Goal: Task Accomplishment & Management: Manage account settings

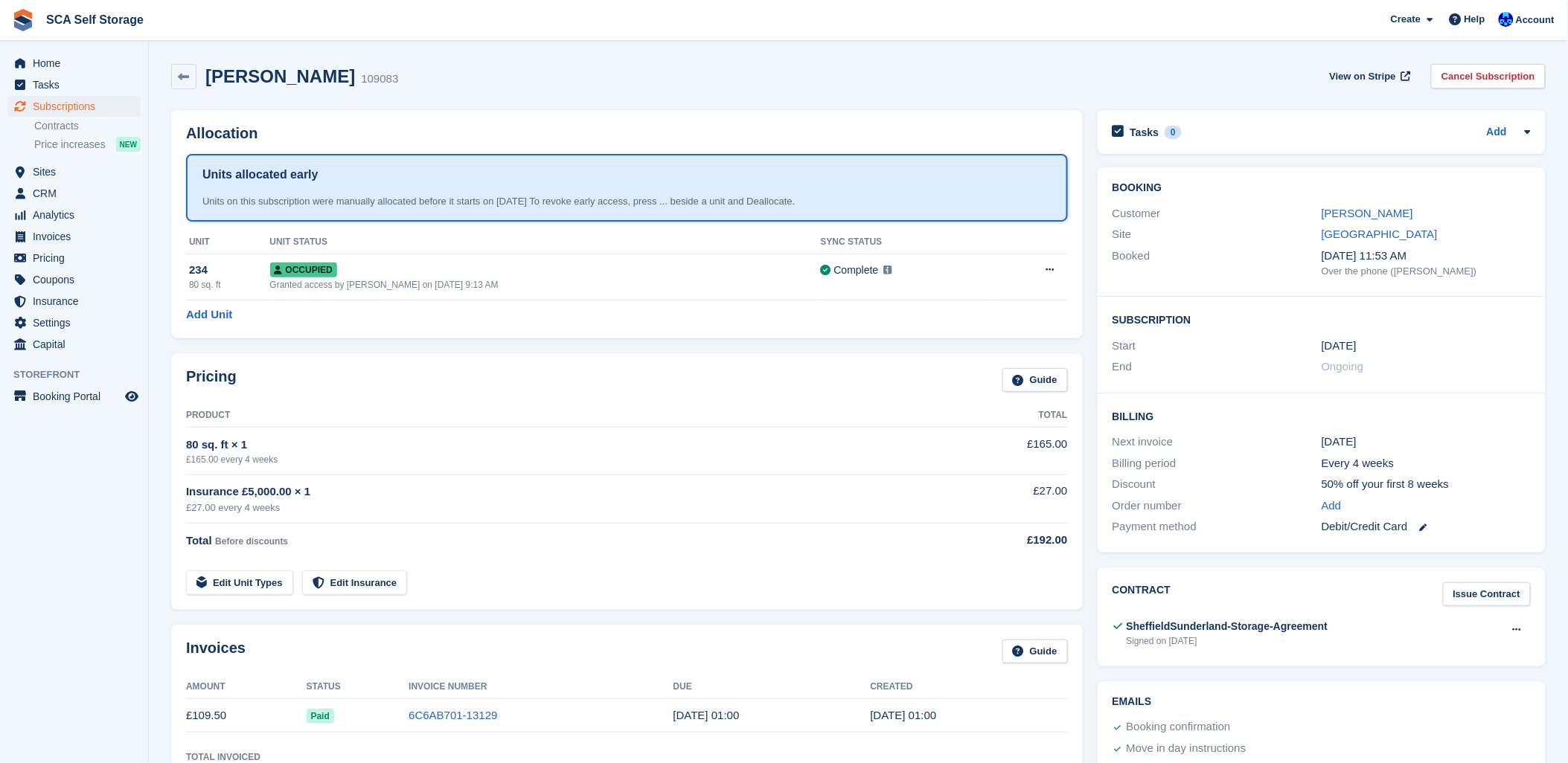
click at [416, 98] on div "Charlie Bagshaw 109083 View on Stripe Cancel Subscription" at bounding box center [858, 80] width 1389 height 46
drag, startPoint x: 467, startPoint y: 129, endPoint x: 434, endPoint y: 98, distance: 45.3
click at [434, 98] on div "Charlie Bagshaw 109083 View on Stripe Cancel Subscription Allocation Units allo…" at bounding box center [859, 777] width 1374 height 1441
click at [83, 109] on span "Subscriptions" at bounding box center [77, 106] width 89 height 21
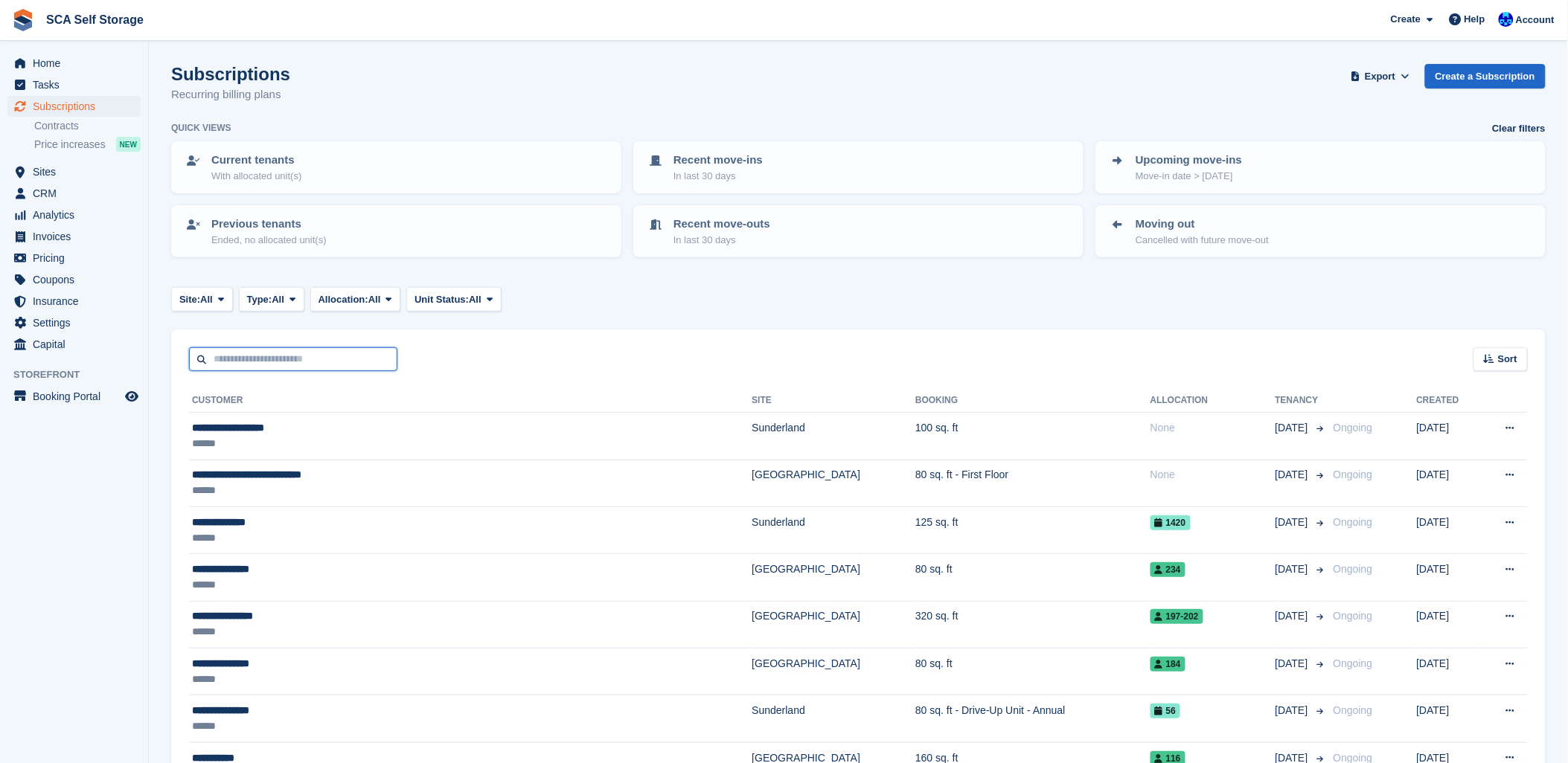
click at [224, 361] on input "text" at bounding box center [293, 360] width 208 height 25
type input "*****"
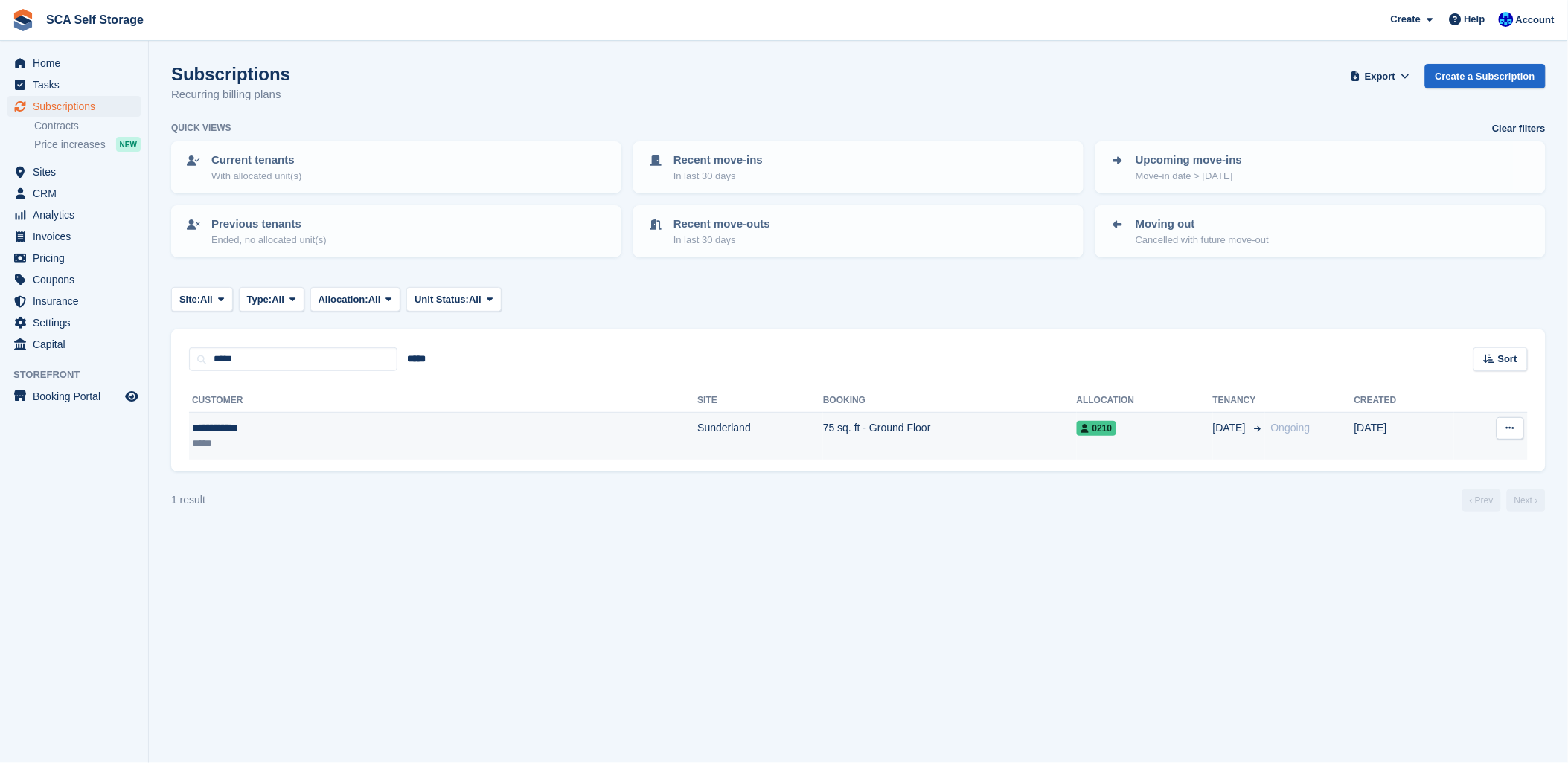
click at [697, 413] on td "Sunderland" at bounding box center [760, 436] width 126 height 47
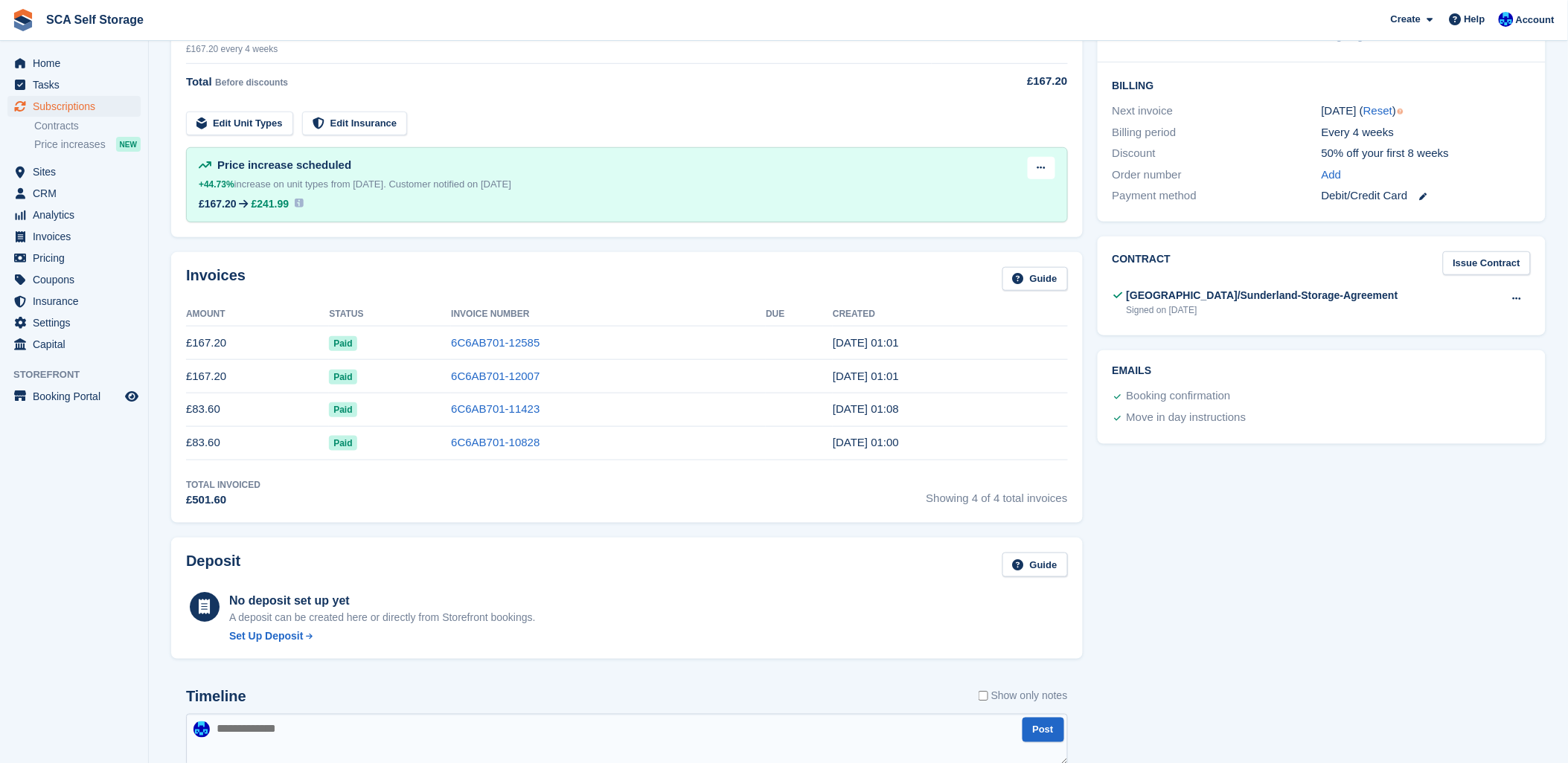
scroll to position [2, 0]
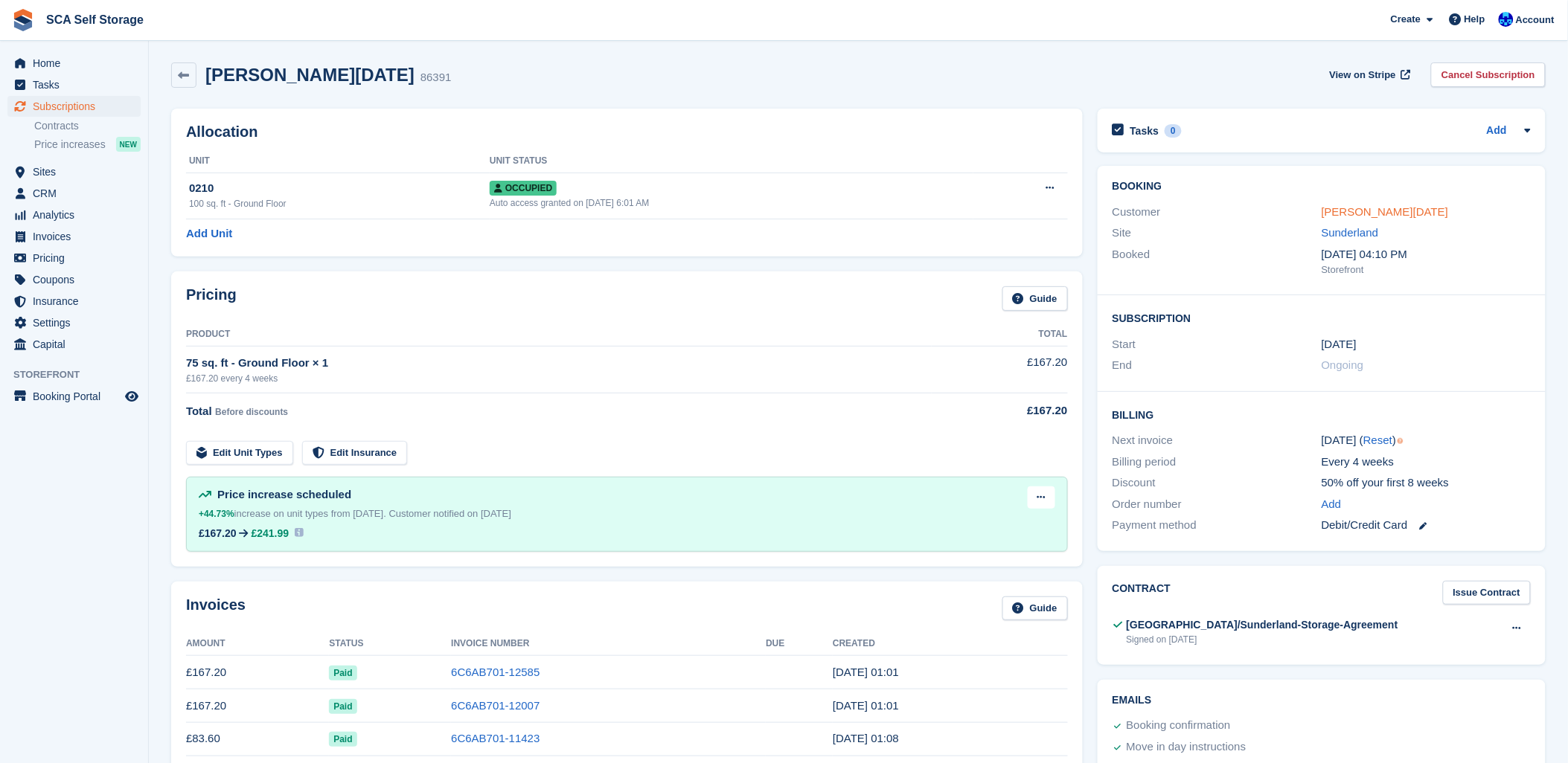
click at [1370, 213] on link "Tonya Easter" at bounding box center [1385, 212] width 127 height 13
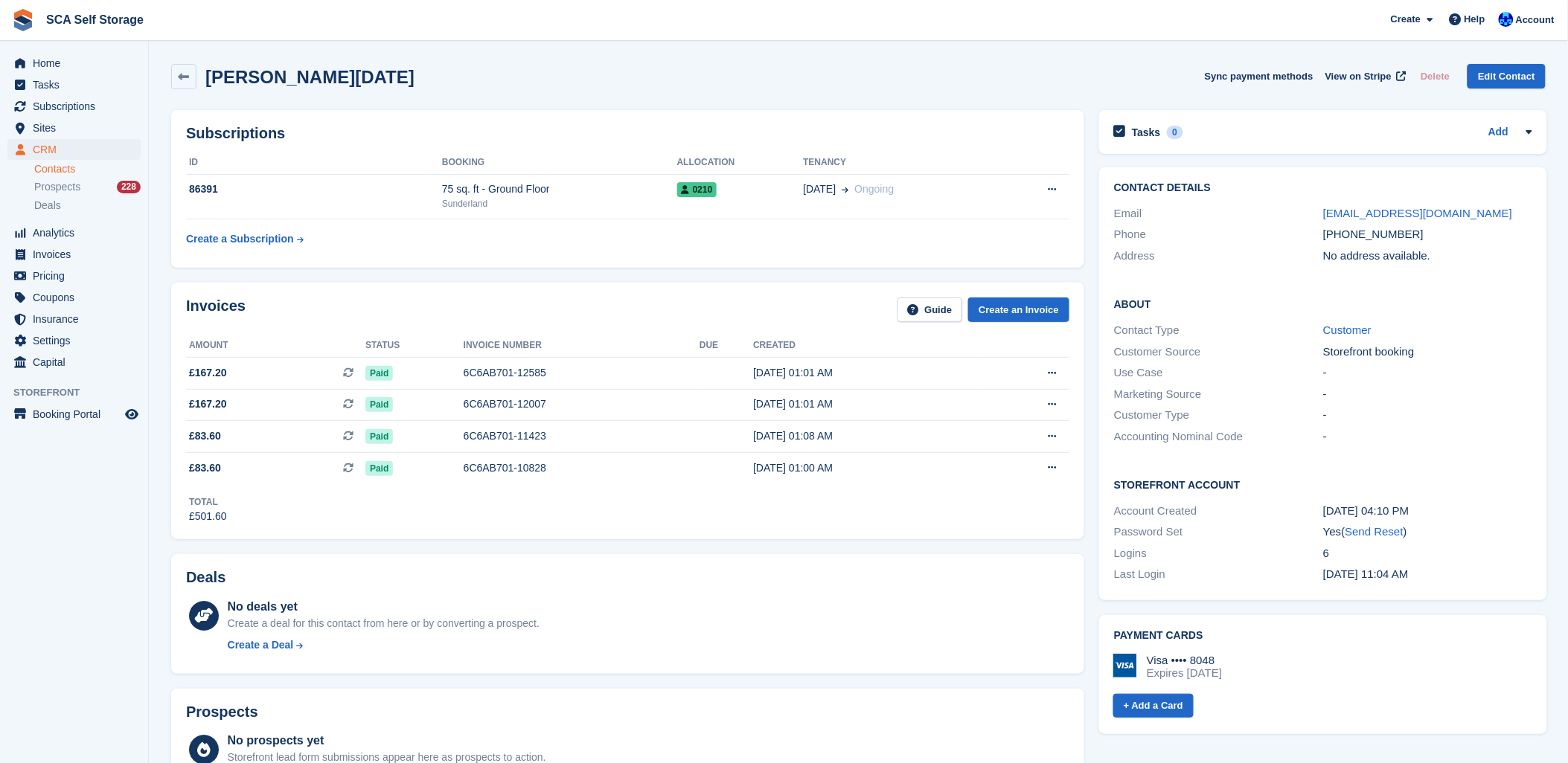
click at [611, 516] on div "Total £501.60" at bounding box center [627, 504] width 883 height 41
click at [602, 325] on div "Invoices Guide Create an Invoice" at bounding box center [627, 313] width 883 height 33
click at [624, 134] on h2 "Subscriptions" at bounding box center [627, 134] width 883 height 17
click at [517, 328] on div "Invoices Guide Create an Invoice Amount Status Invoice number Due Created £167.…" at bounding box center [627, 411] width 913 height 257
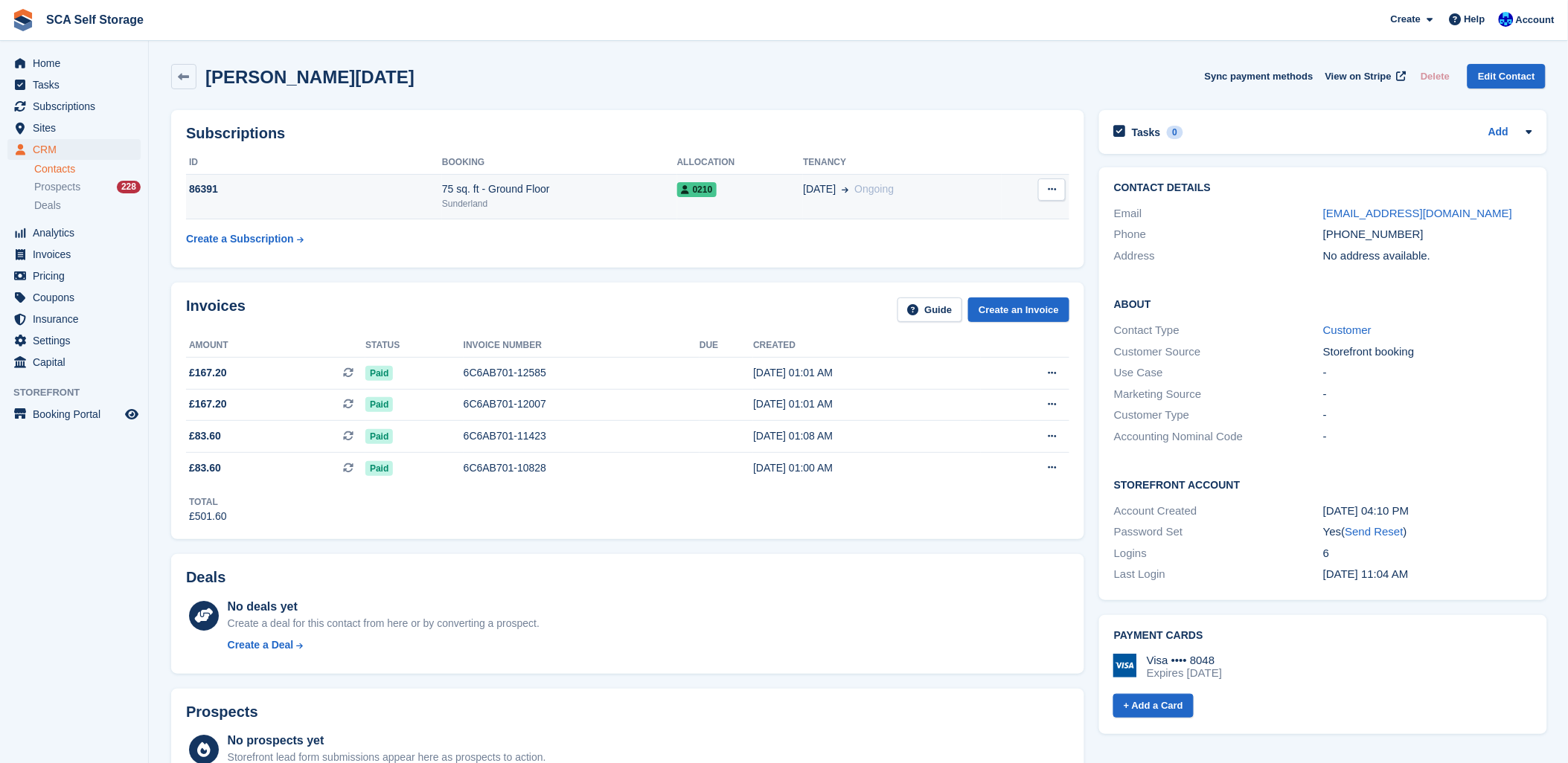
drag, startPoint x: 517, startPoint y: 328, endPoint x: 570, endPoint y: 176, distance: 161.0
click at [570, 176] on td "75 sq. ft - Ground Floor Sunderland" at bounding box center [560, 196] width 235 height 45
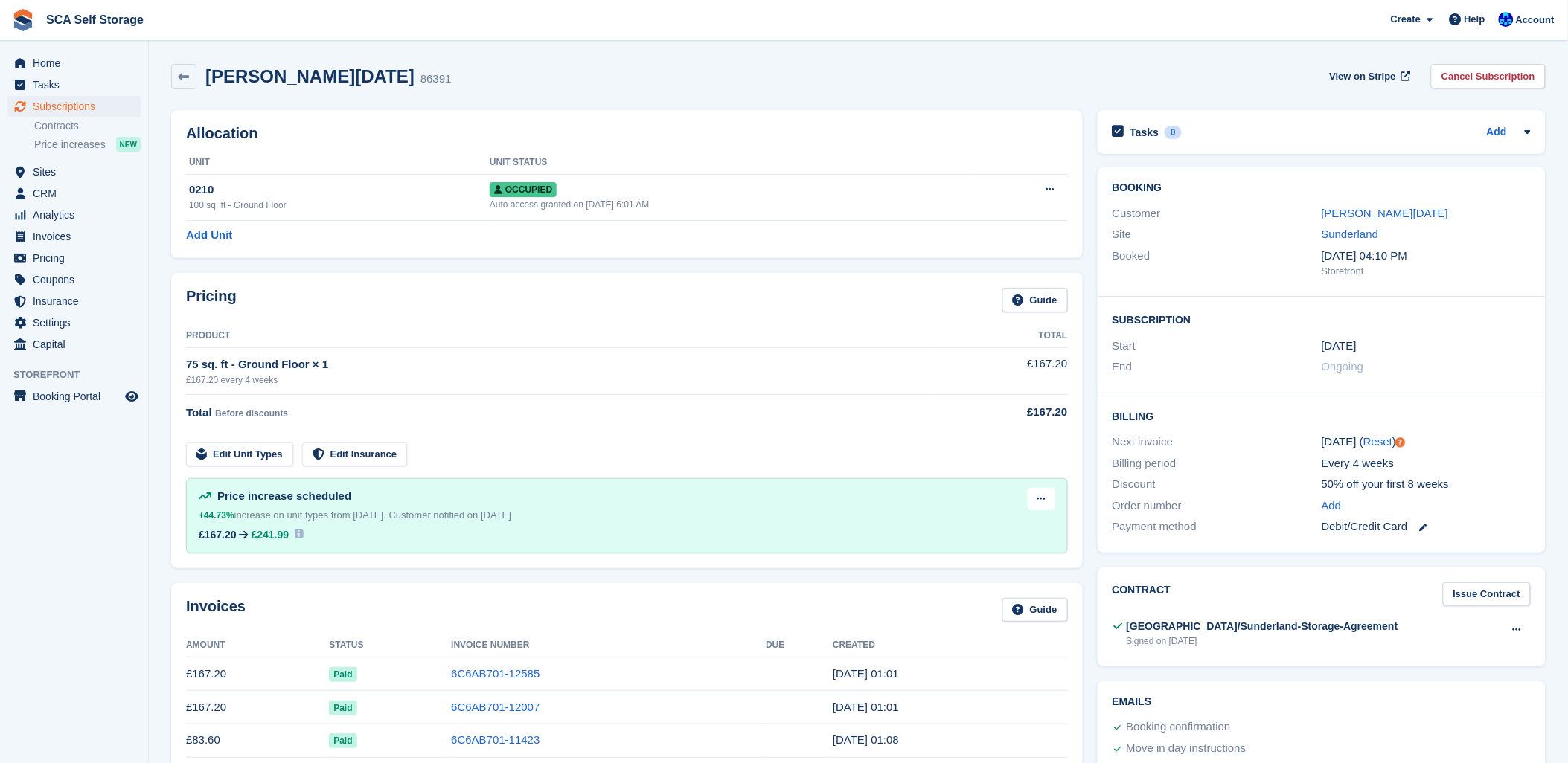
drag, startPoint x: 644, startPoint y: 85, endPoint x: 603, endPoint y: 109, distance: 47.5
click at [638, 86] on div "Tonya Easter 86391 View on Stripe Cancel Subscription" at bounding box center [859, 77] width 1374 height 26
click at [57, 104] on span "Subscriptions" at bounding box center [77, 106] width 89 height 21
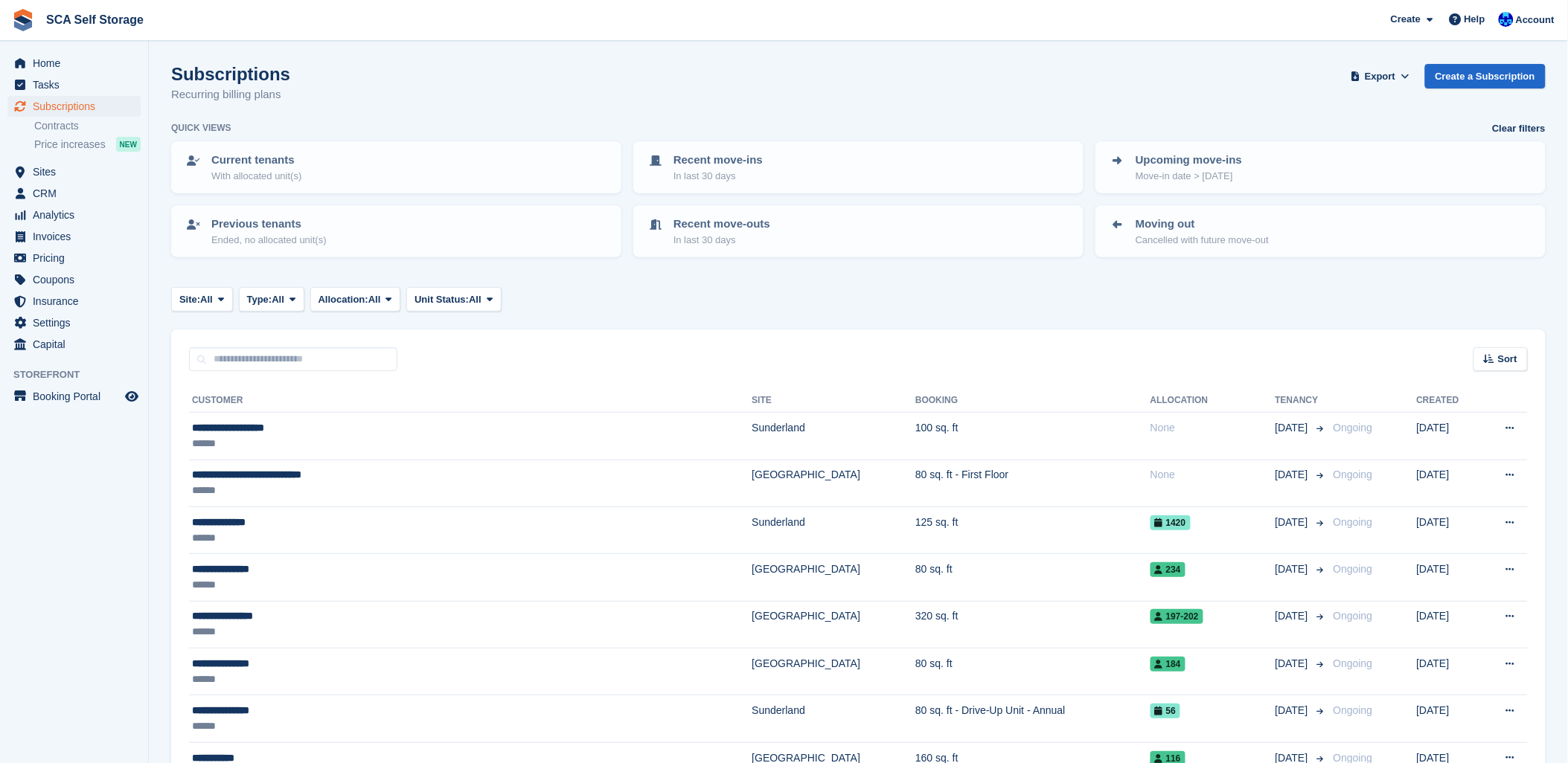
click at [625, 72] on div "Subscriptions Recurring billing plans Export Export Subscriptions Export a CSV …" at bounding box center [859, 92] width 1374 height 57
click at [42, 171] on span "Sites" at bounding box center [77, 171] width 89 height 21
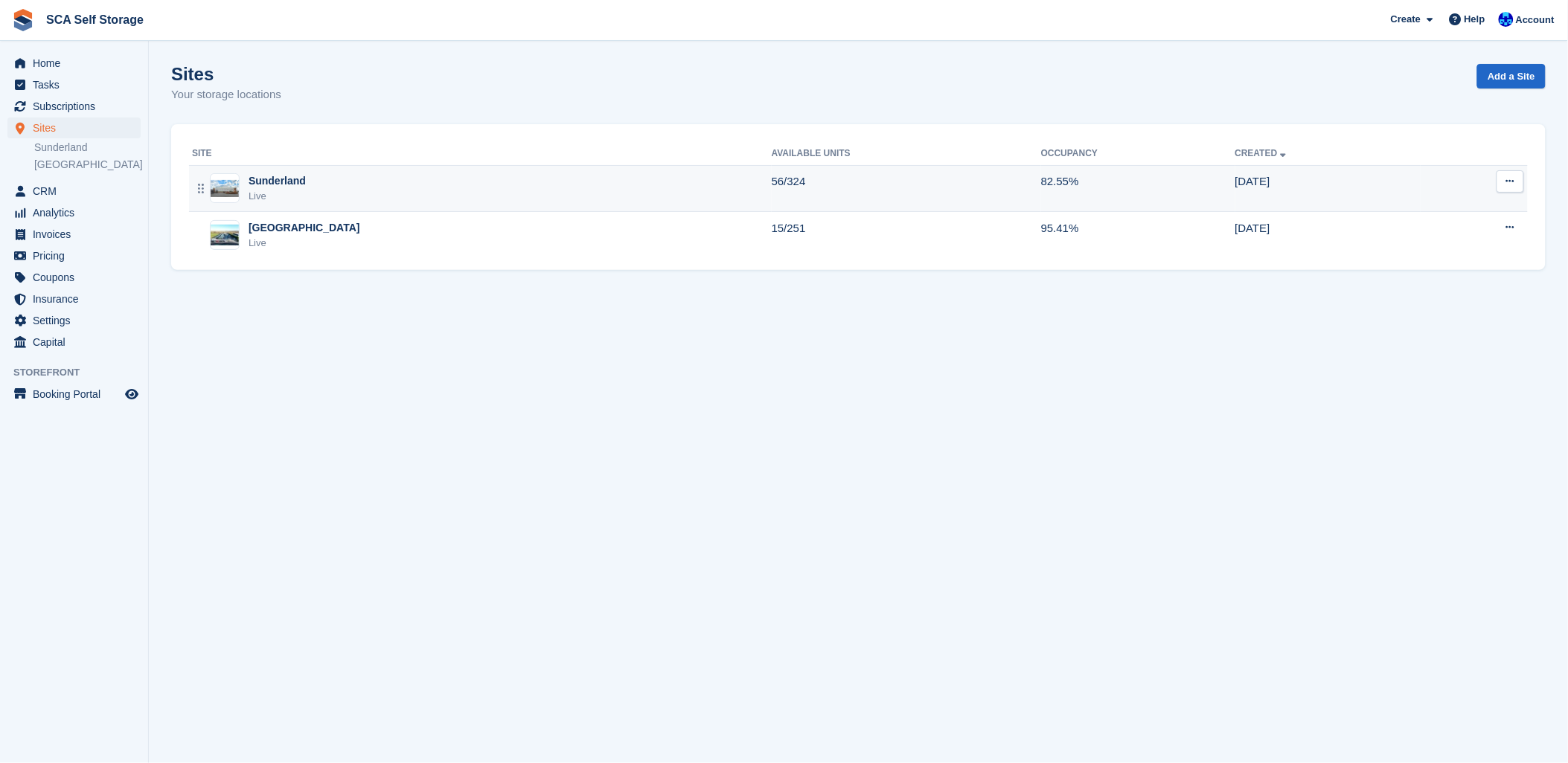
click at [286, 187] on div "Sunderland" at bounding box center [277, 181] width 57 height 15
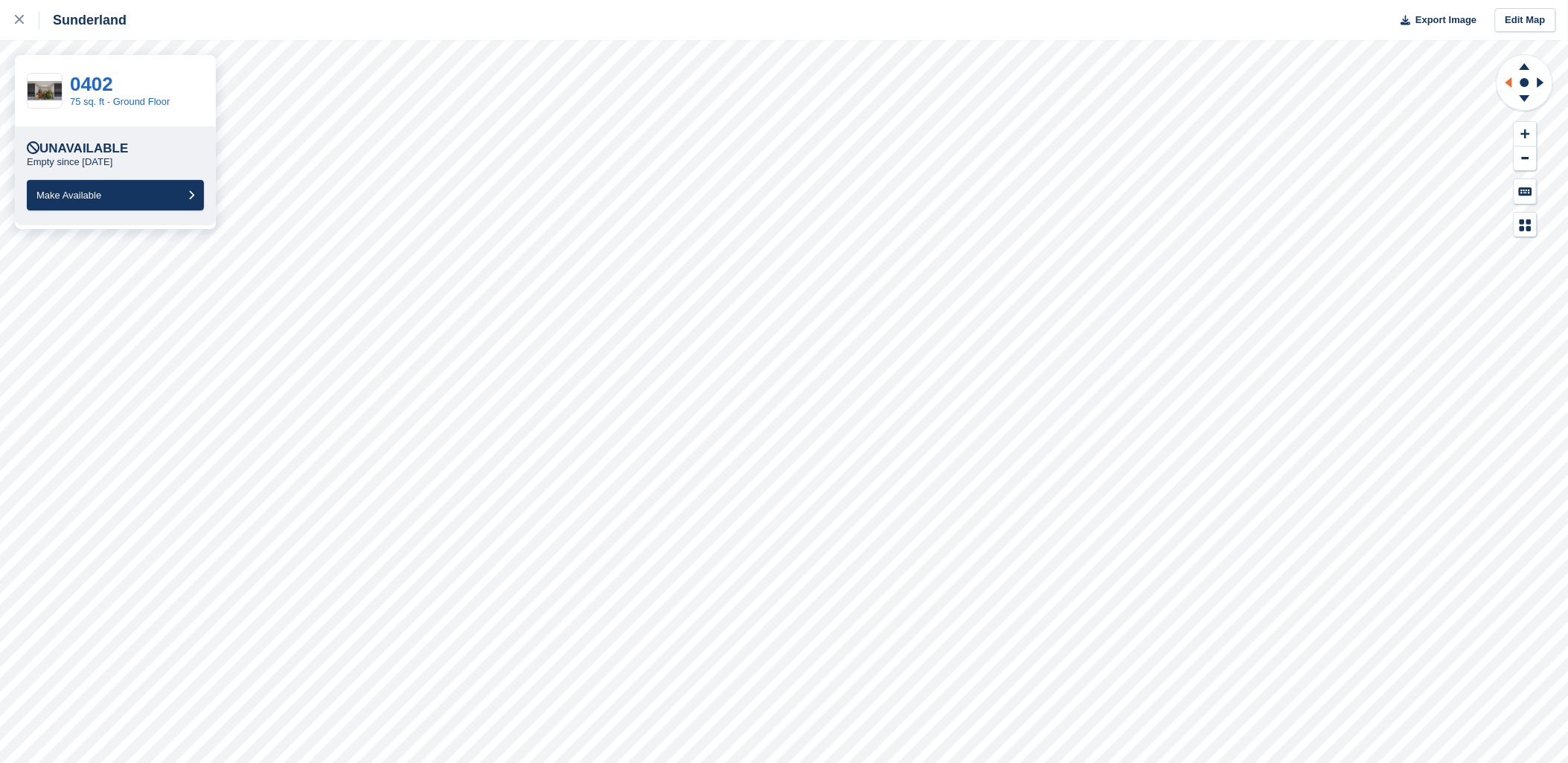
click at [1501, 80] on icon at bounding box center [1506, 82] width 19 height 39
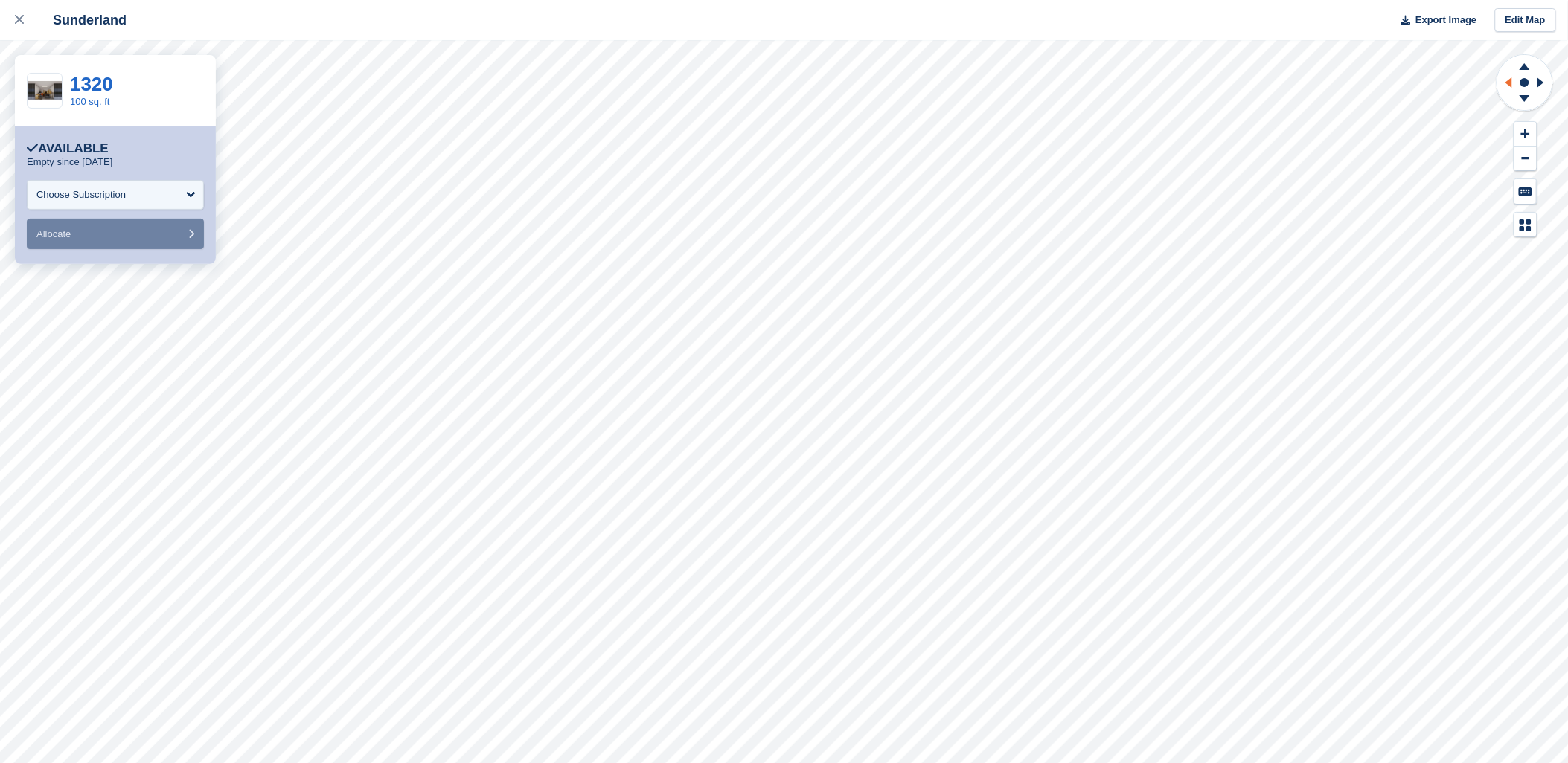
click at [1500, 82] on icon at bounding box center [1506, 82] width 19 height 39
drag, startPoint x: 1503, startPoint y: 82, endPoint x: 1525, endPoint y: 80, distance: 22.1
click at [1505, 82] on icon at bounding box center [1506, 82] width 19 height 39
drag, startPoint x: 1540, startPoint y: 80, endPoint x: 1517, endPoint y: 93, distance: 26.4
click at [1536, 85] on g at bounding box center [1543, 82] width 19 height 39
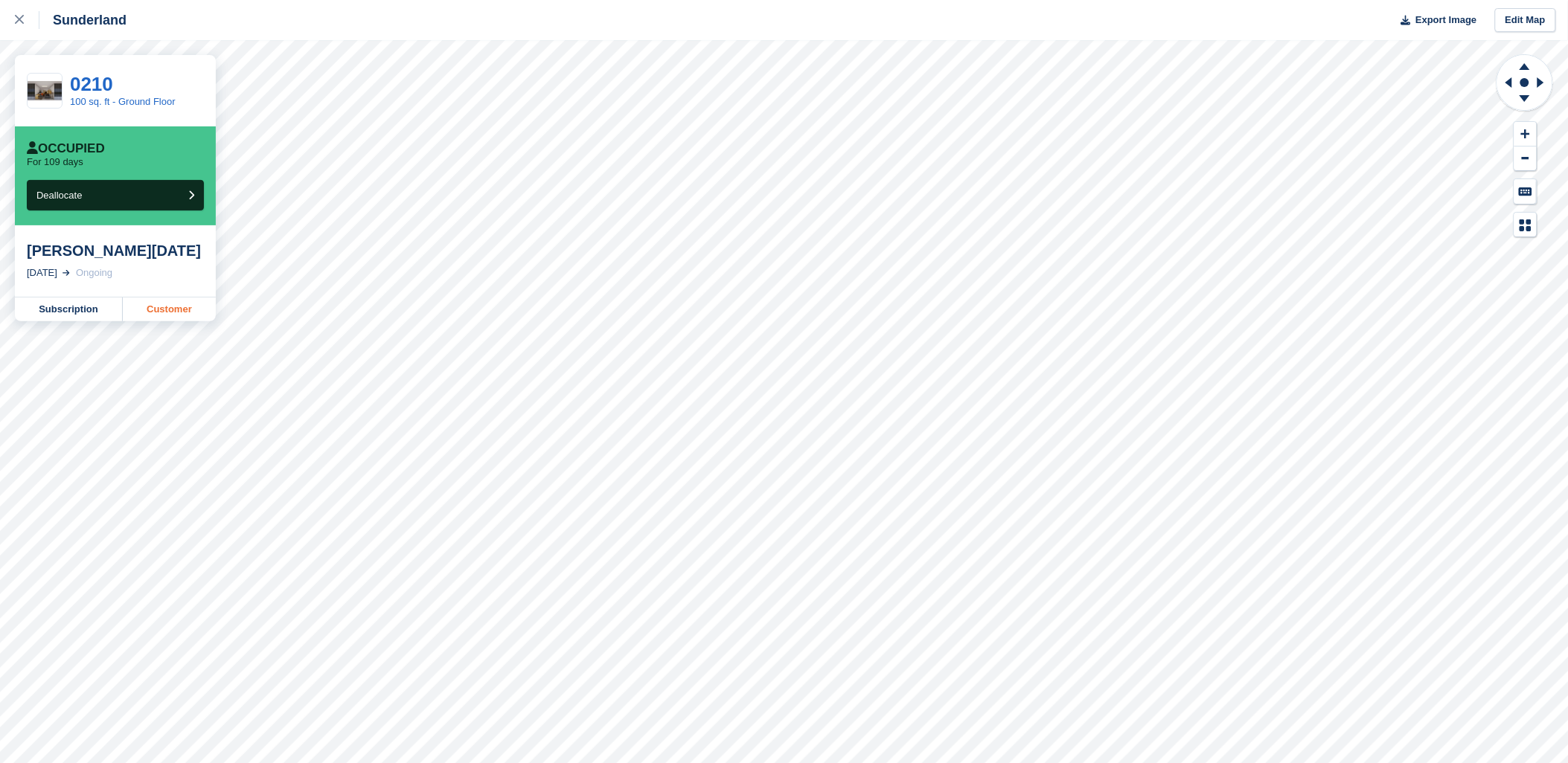
click at [160, 305] on link "Customer" at bounding box center [169, 309] width 93 height 24
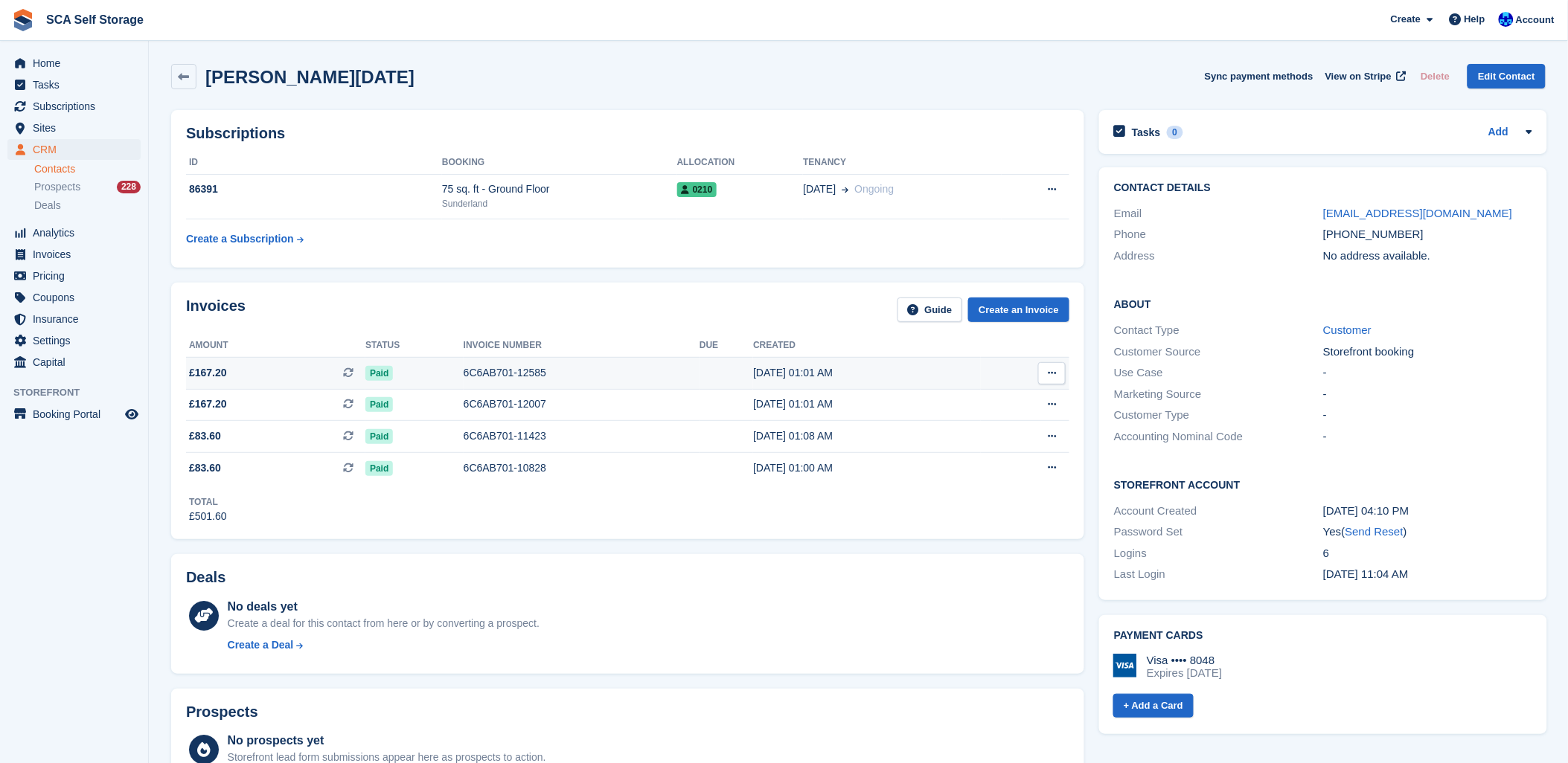
click at [495, 370] on div "6C6AB701-12585" at bounding box center [581, 373] width 236 height 15
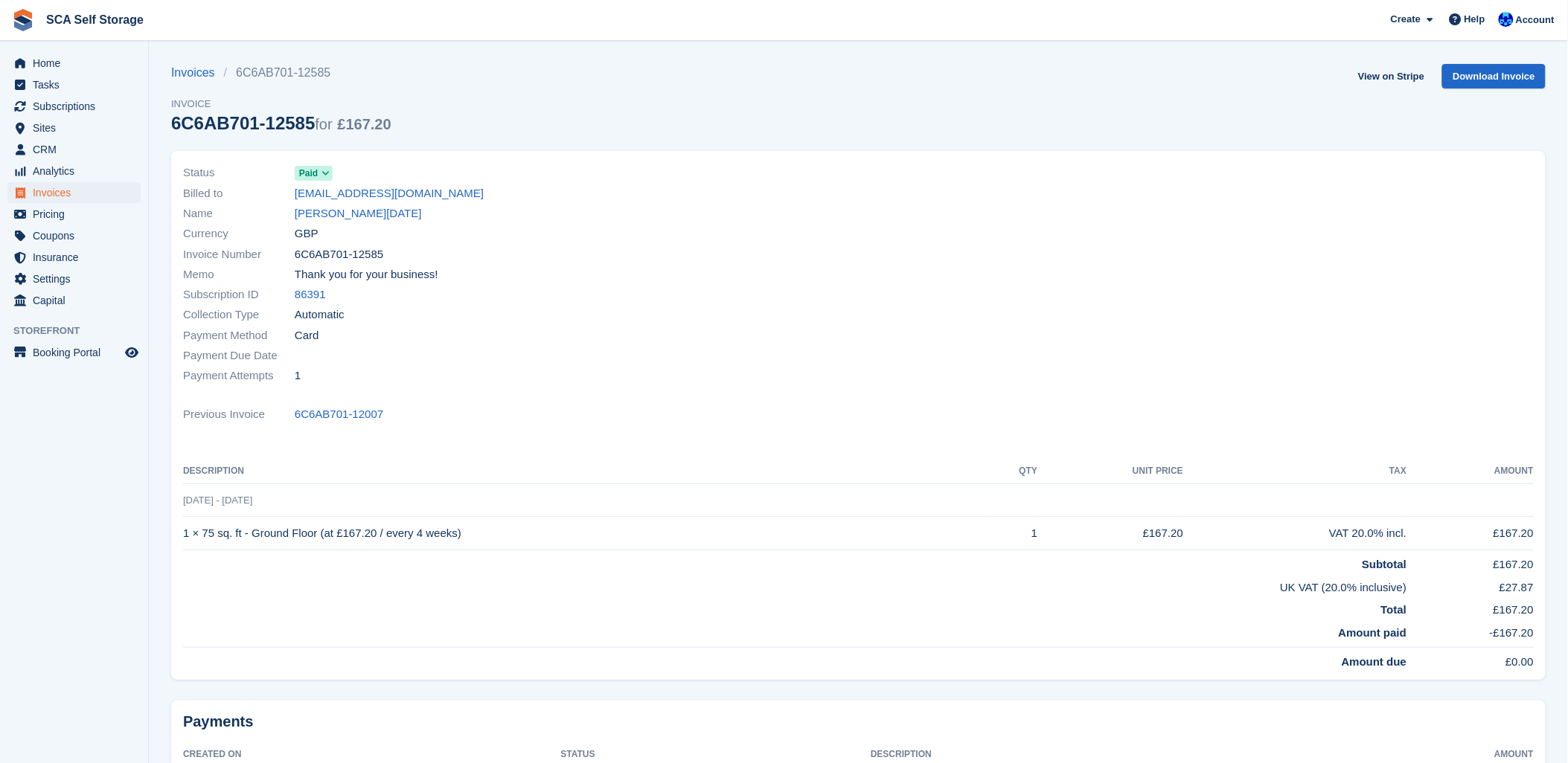
click at [433, 389] on div "Status Paid Billed to [EMAIL_ADDRESS][DOMAIN_NAME] Name [PERSON_NAME][DATE] Cur…" at bounding box center [516, 274] width 685 height 241
click at [446, 477] on th "Description" at bounding box center [584, 472] width 801 height 24
click at [319, 216] on link "[PERSON_NAME][DATE]" at bounding box center [358, 214] width 127 height 17
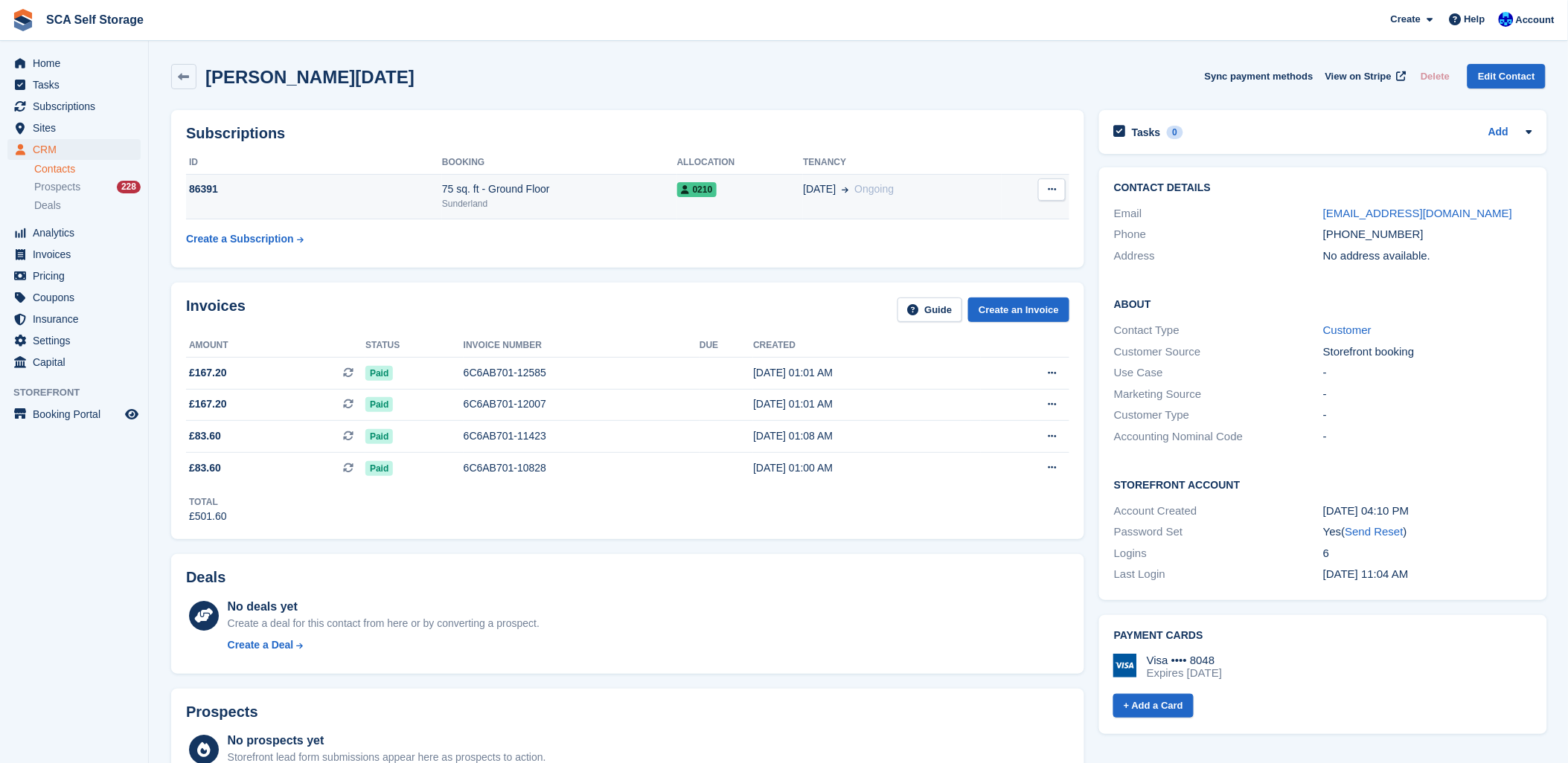
click at [511, 204] on div "Sunderland" at bounding box center [560, 204] width 235 height 14
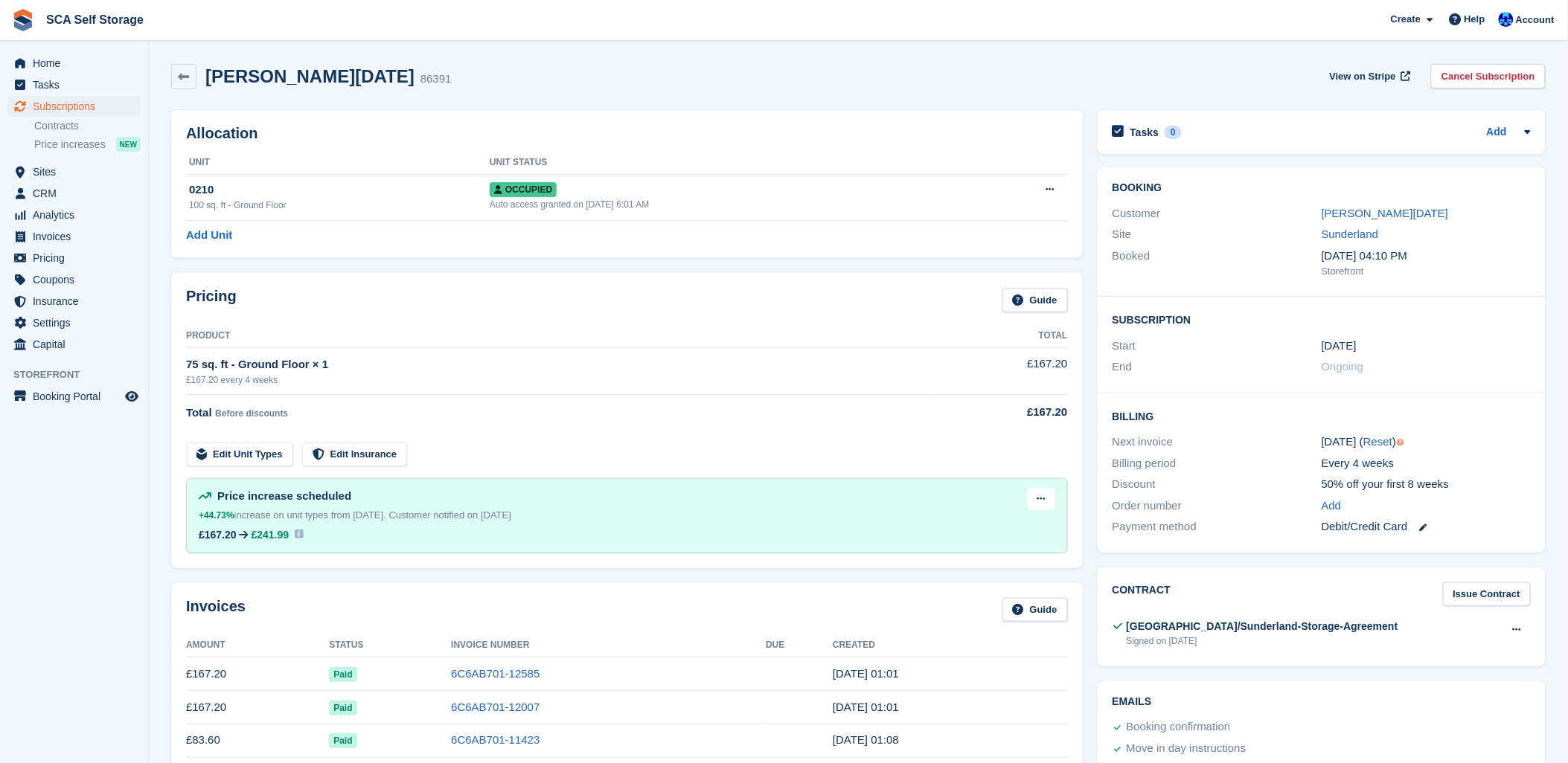
scroll to position [82, 0]
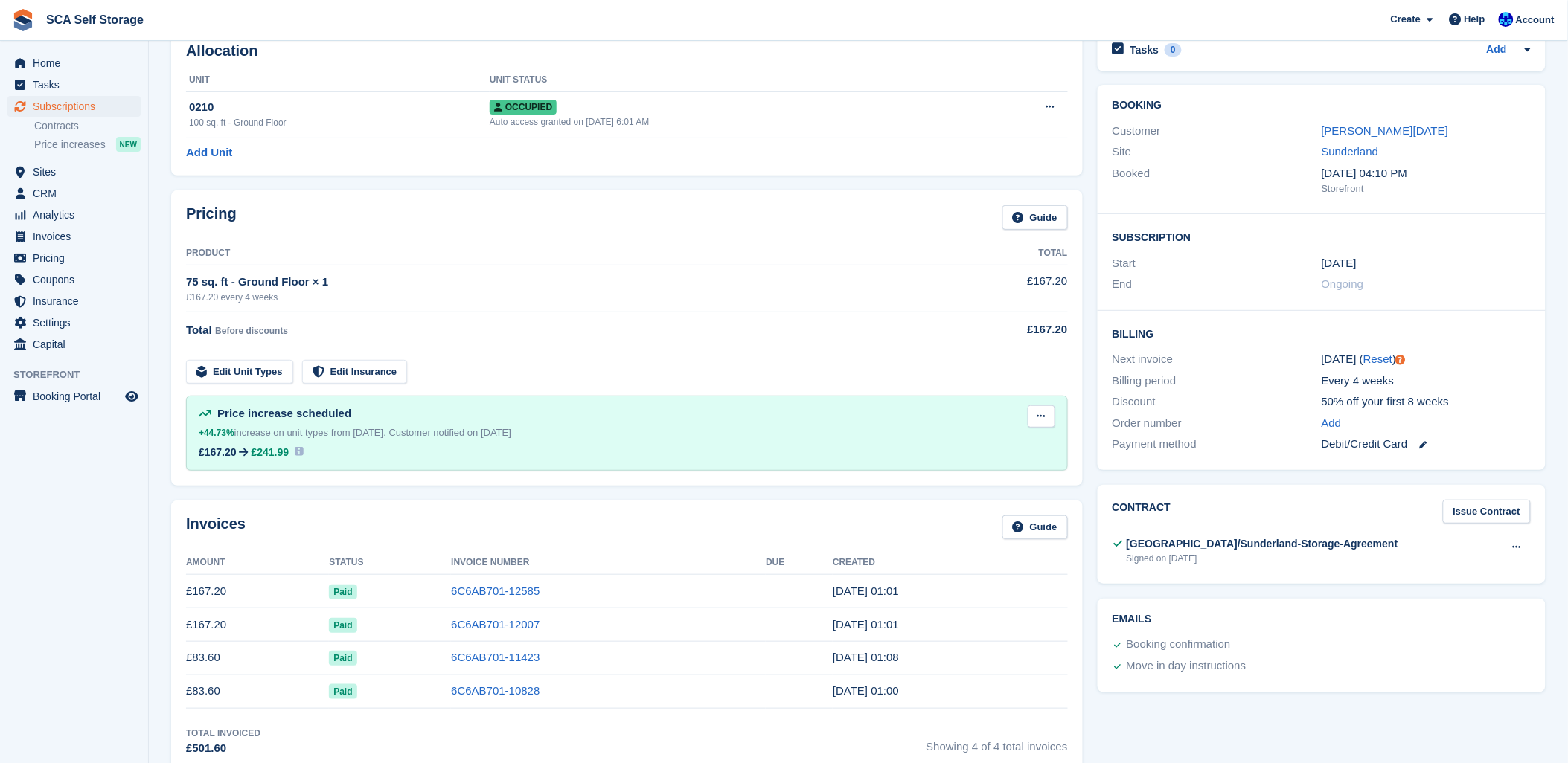
click at [1044, 420] on icon at bounding box center [1041, 415] width 9 height 9
click at [985, 486] on p "Delete next increase" at bounding box center [983, 477] width 129 height 20
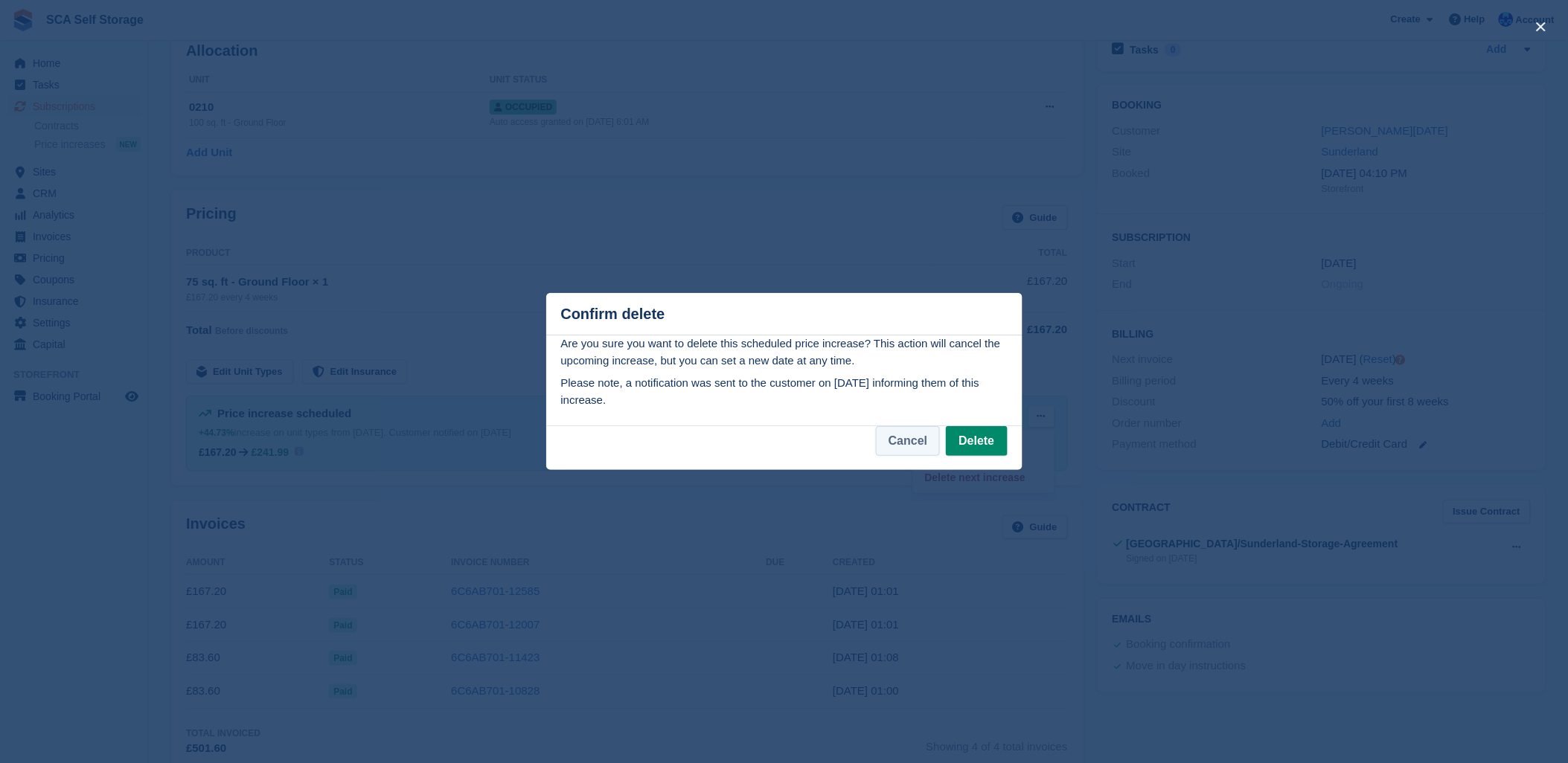
click at [903, 450] on button "Cancel" at bounding box center [907, 441] width 64 height 30
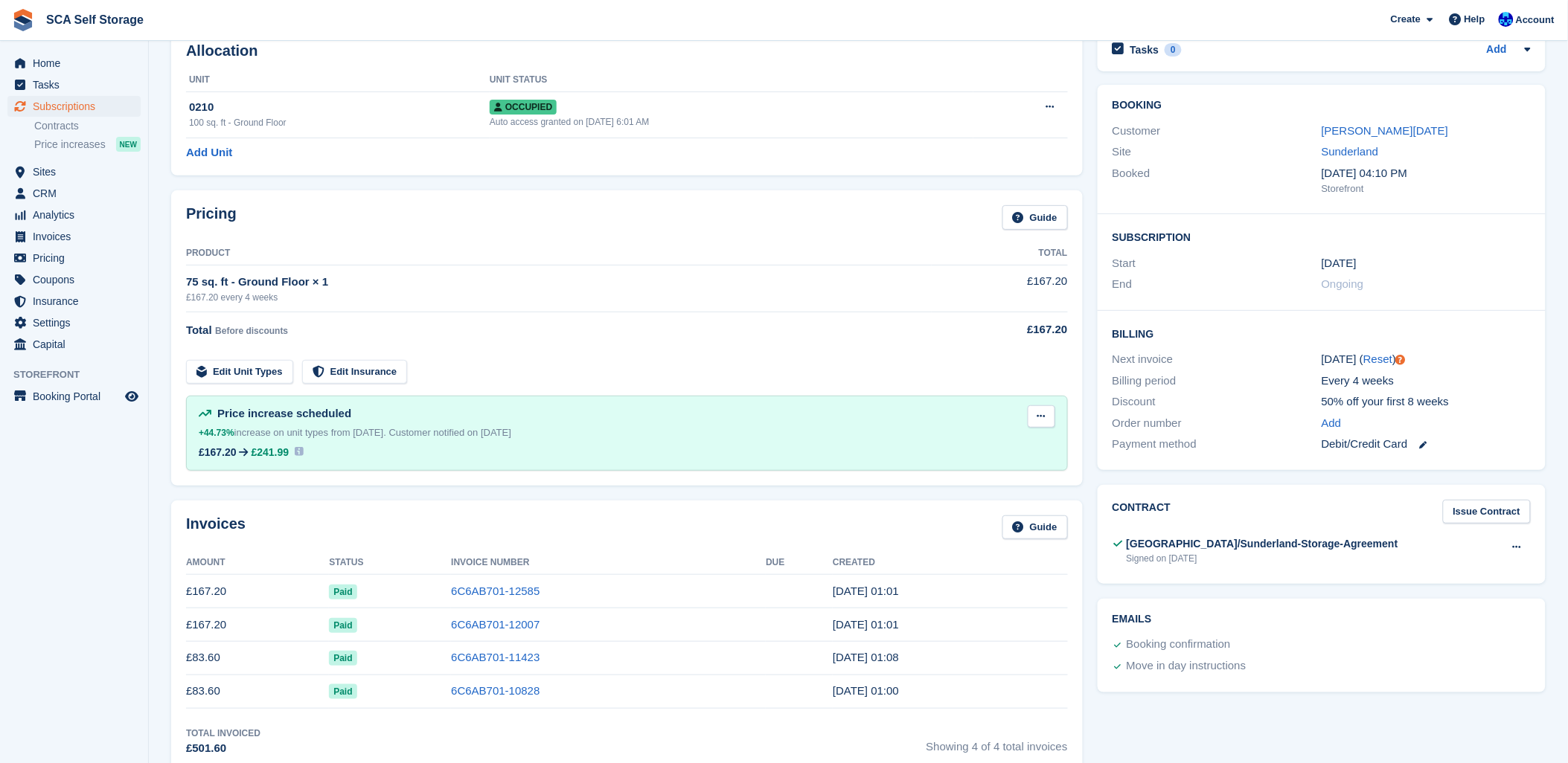
click at [1035, 411] on button at bounding box center [1041, 416] width 27 height 22
click at [1005, 443] on p "Edit next increase" at bounding box center [983, 445] width 129 height 20
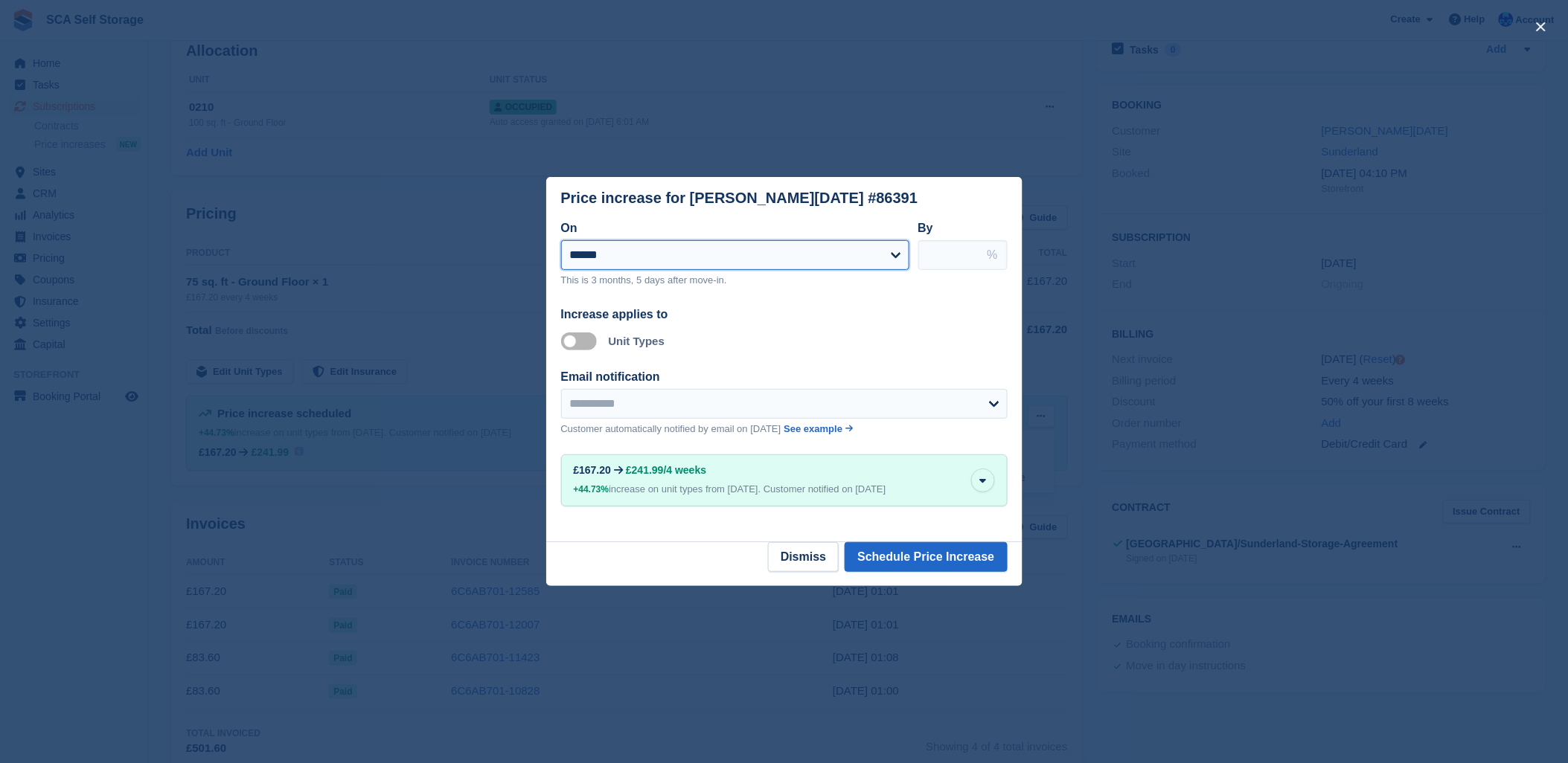
click at [901, 257] on select "**********" at bounding box center [735, 254] width 348 height 30
select select "**********"
click at [561, 241] on select "**********" at bounding box center [735, 254] width 348 height 30
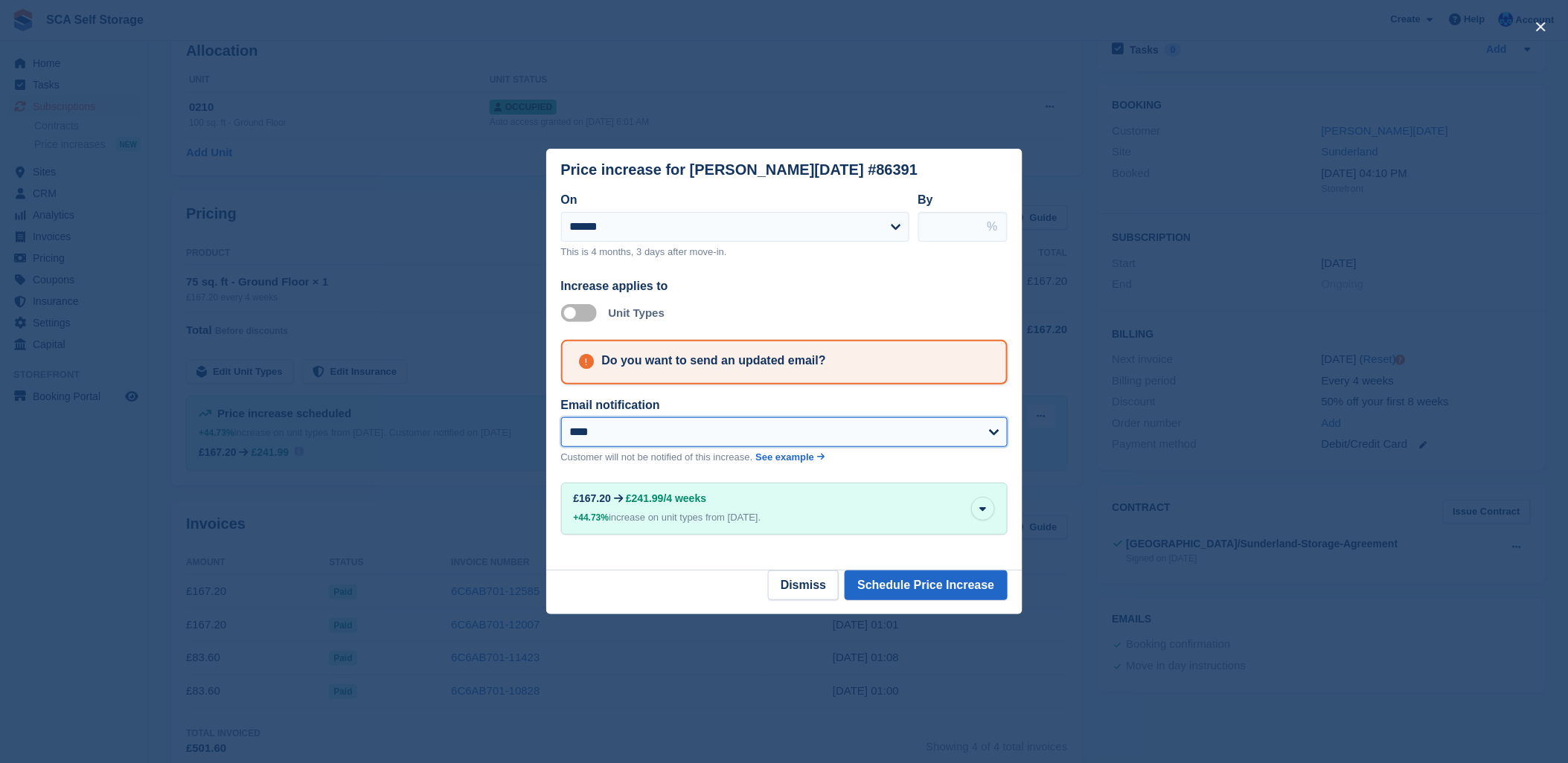
click at [935, 432] on select "**********" at bounding box center [784, 432] width 446 height 30
click at [850, 279] on div "Increase applies to" at bounding box center [784, 286] width 446 height 18
click at [895, 596] on button "Schedule Price Increase" at bounding box center [925, 585] width 162 height 30
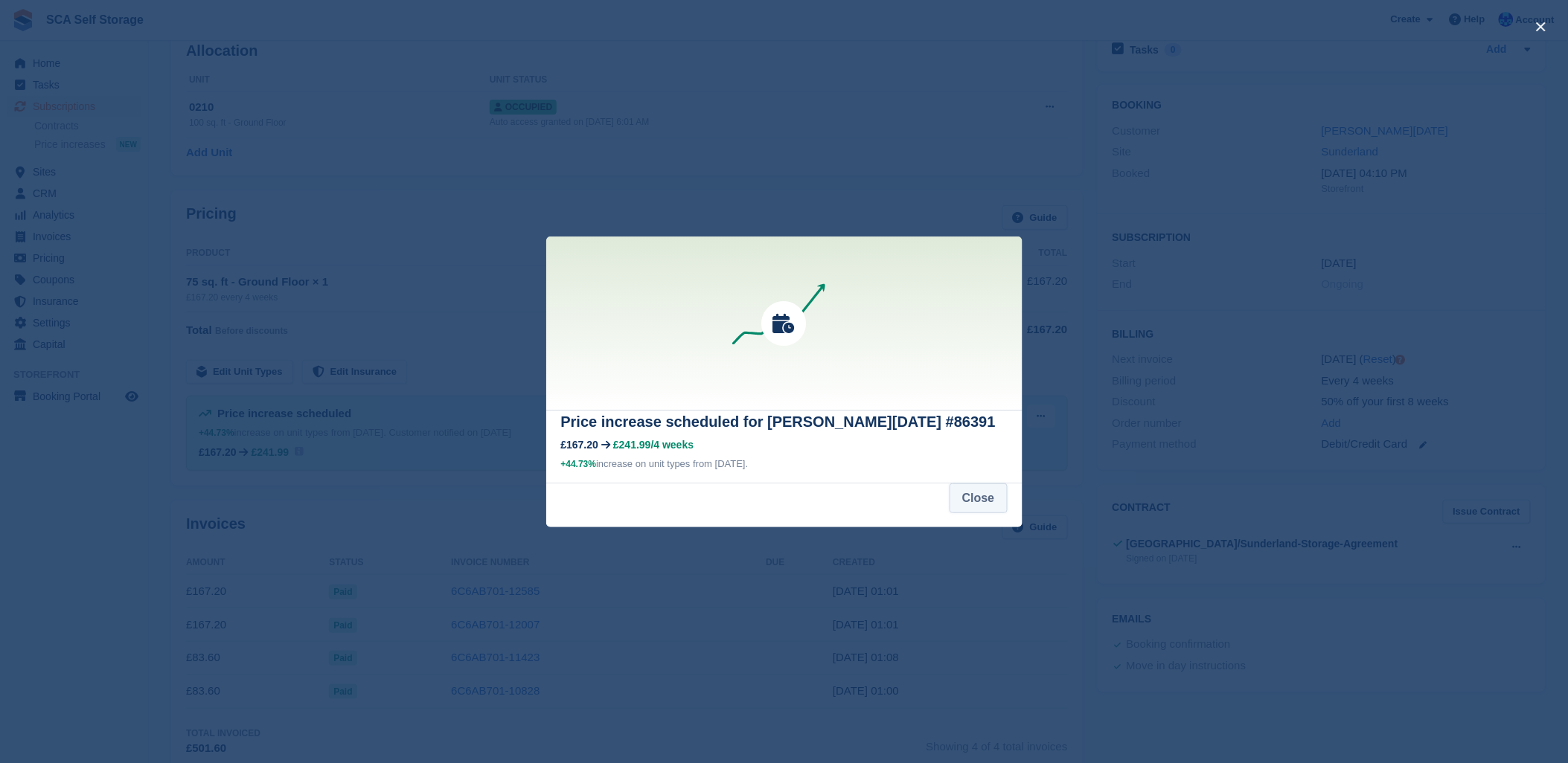
click at [992, 493] on button "Close" at bounding box center [979, 498] width 58 height 30
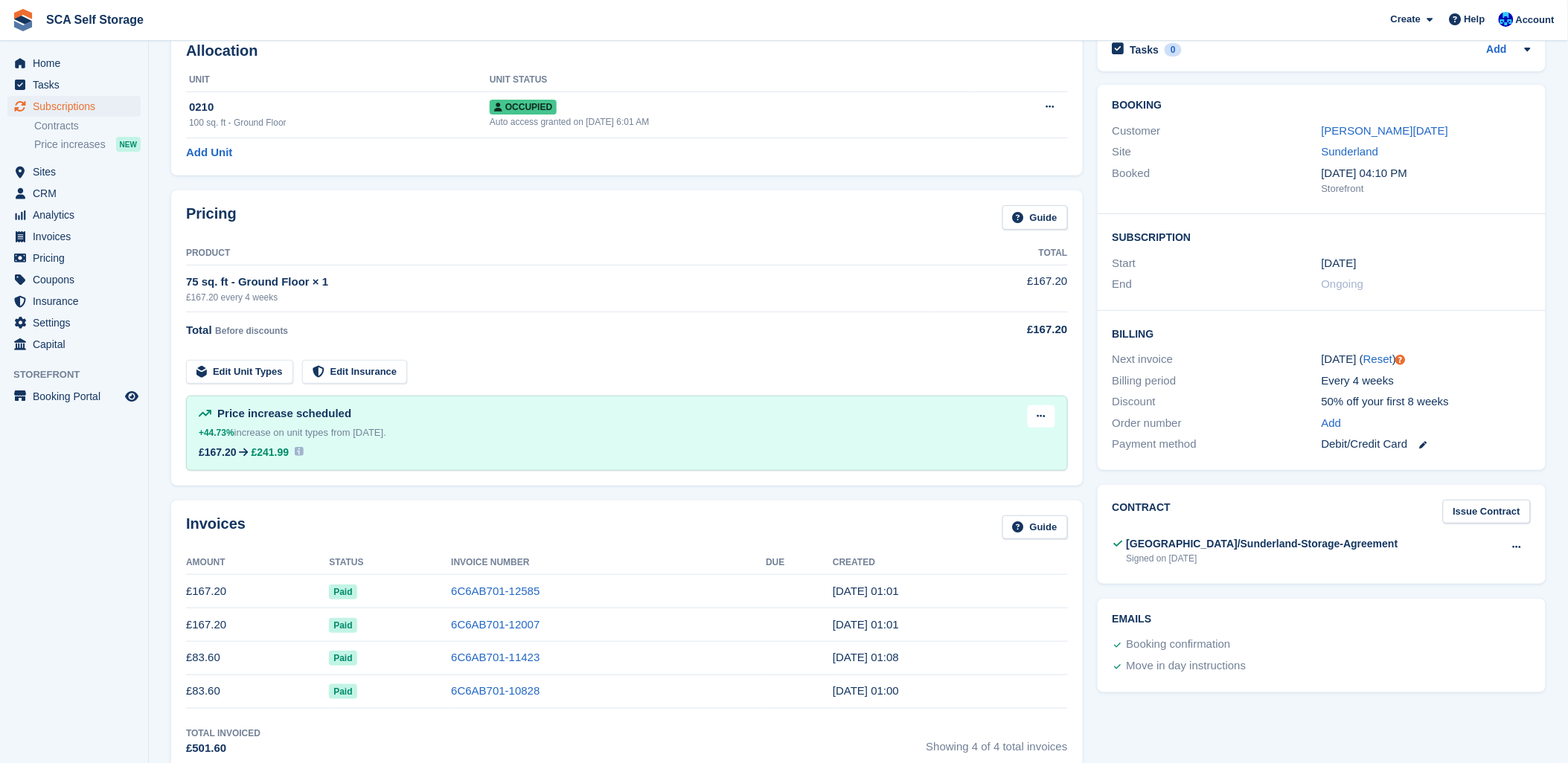
click at [716, 336] on div "Total Before discounts" at bounding box center [559, 330] width 745 height 18
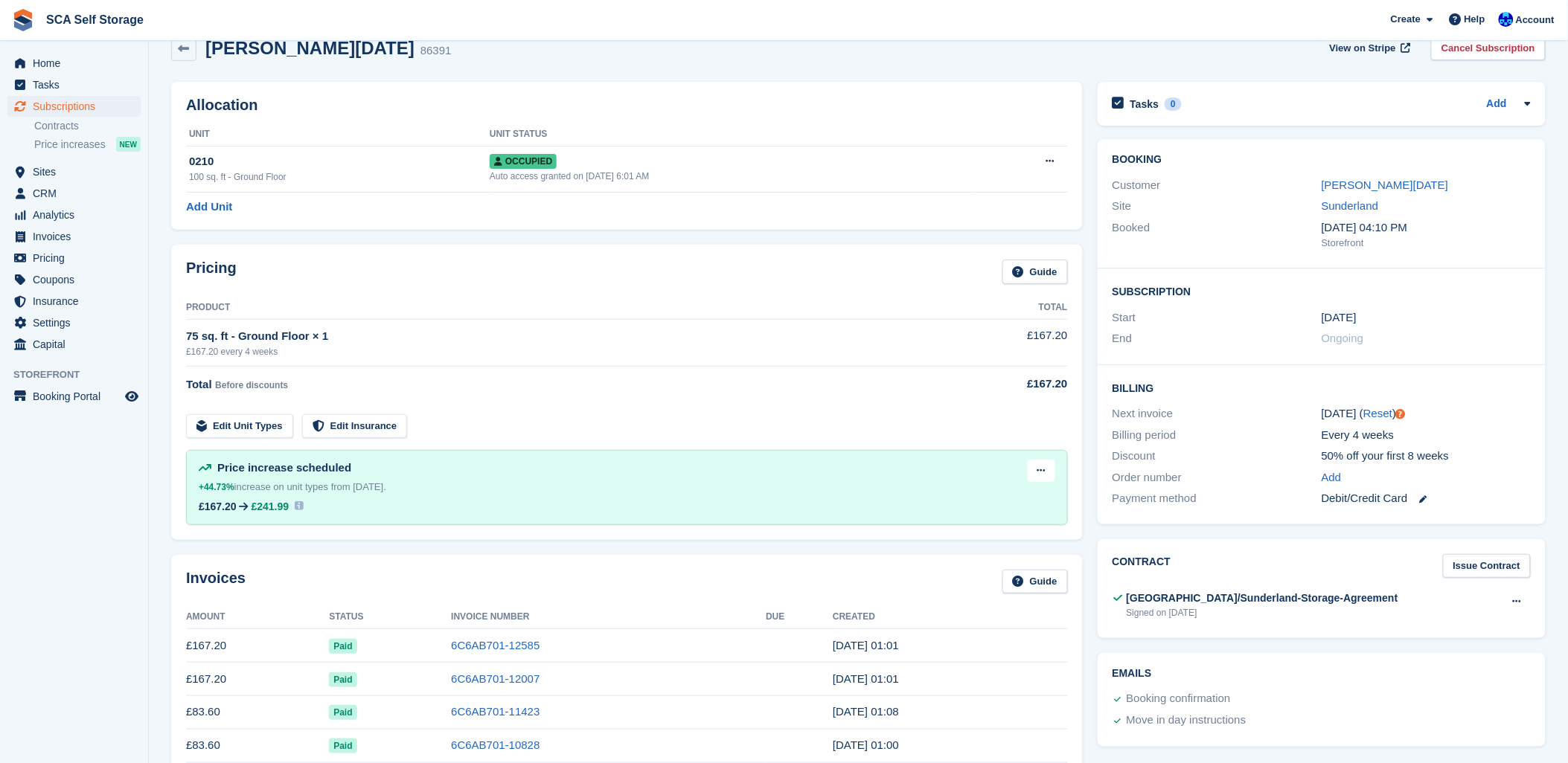
scroll to position [0, 0]
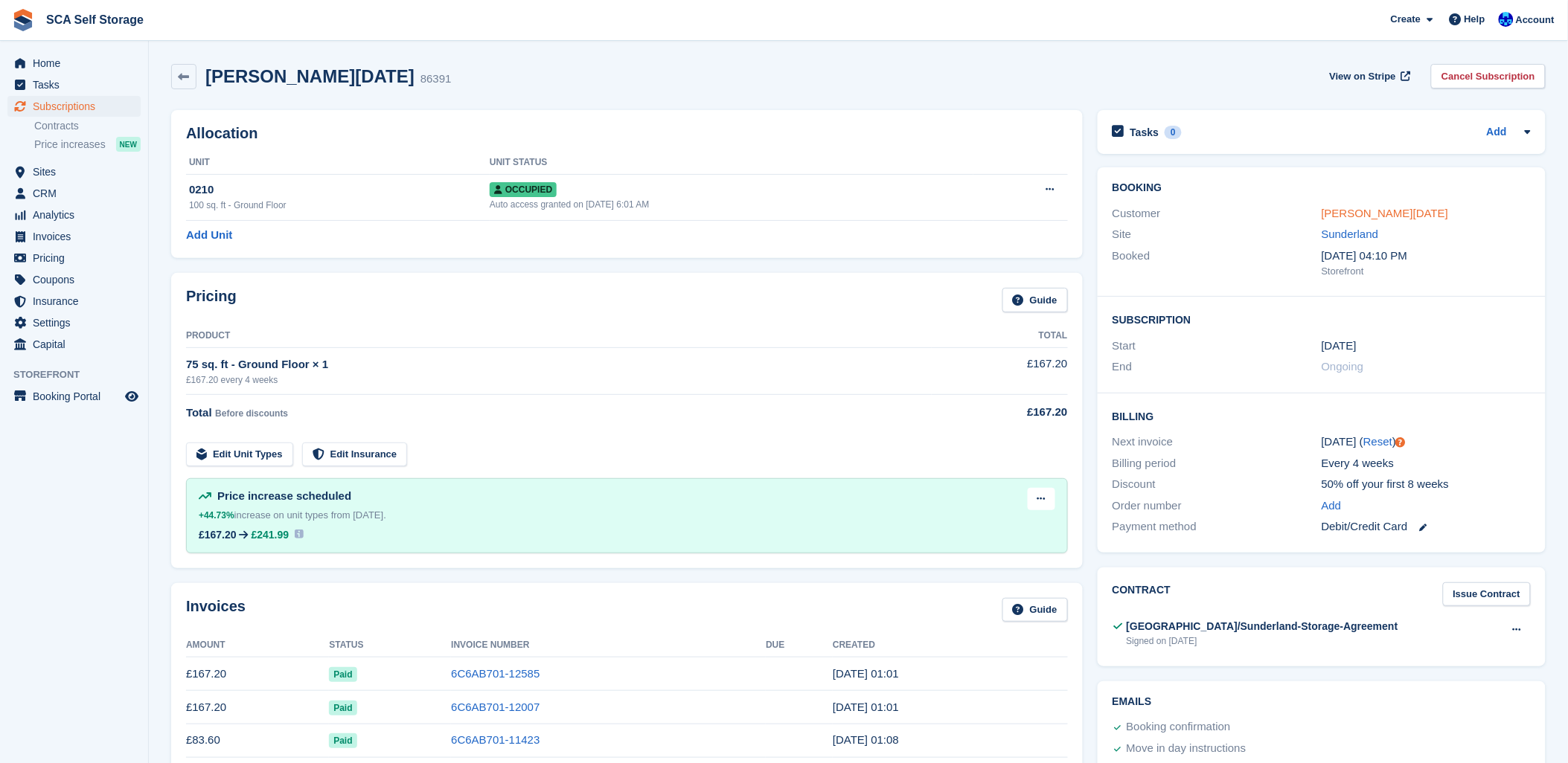
click at [1360, 210] on link "Tonya Easter" at bounding box center [1385, 212] width 127 height 13
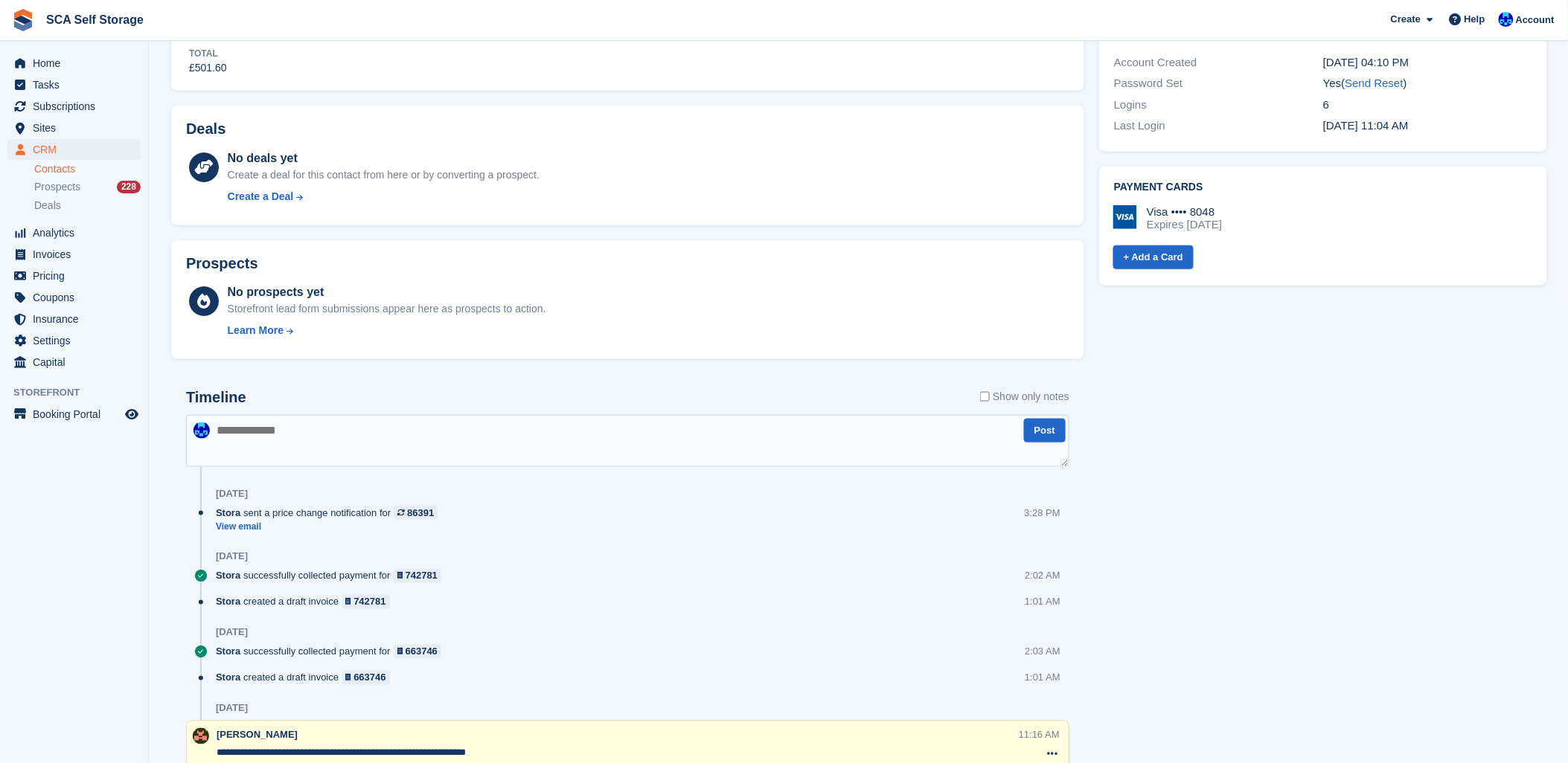
scroll to position [578, 0]
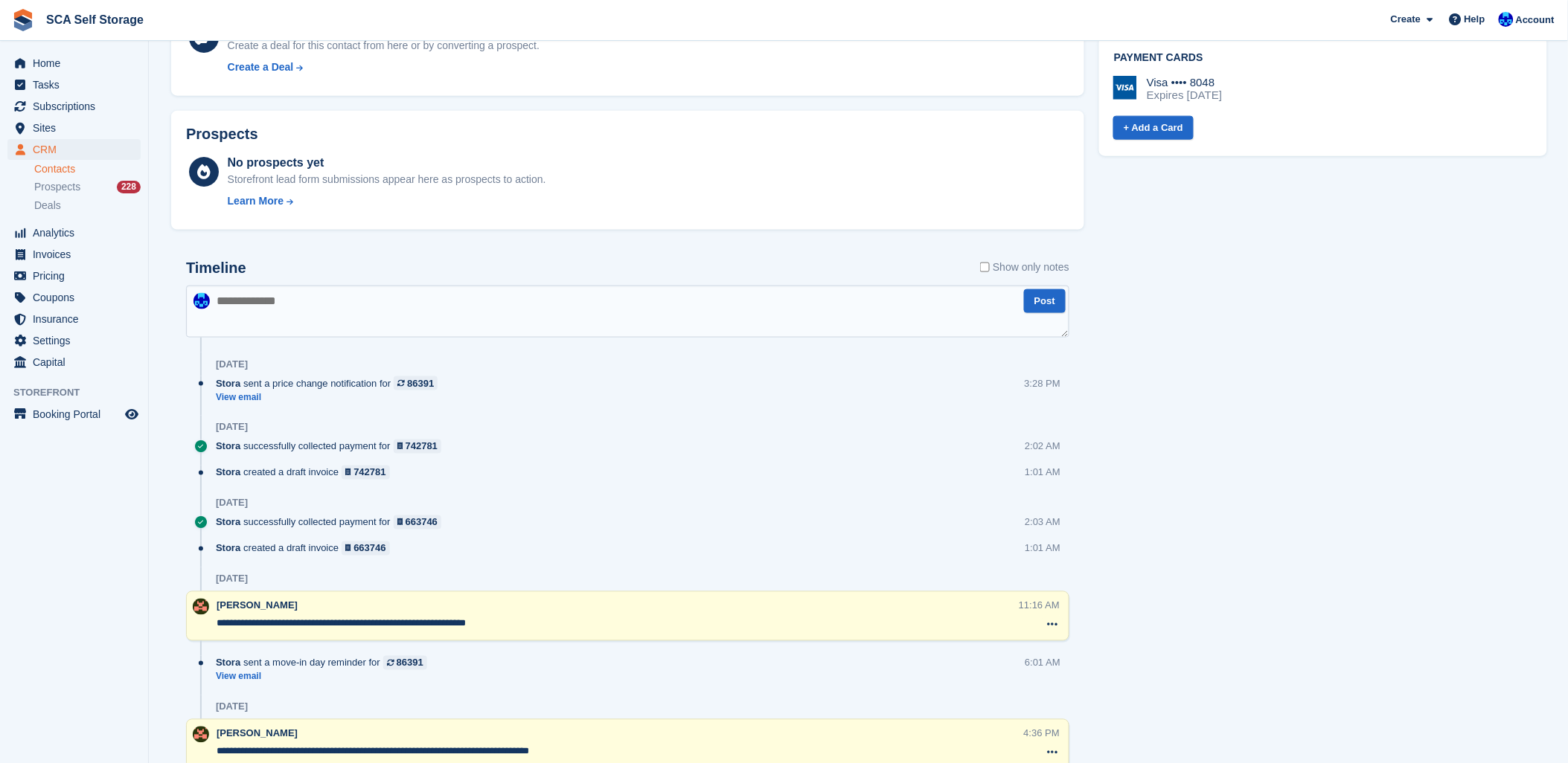
drag, startPoint x: 300, startPoint y: 319, endPoint x: 576, endPoint y: 247, distance: 285.2
click at [314, 313] on textarea at bounding box center [627, 311] width 883 height 52
type textarea "**********"
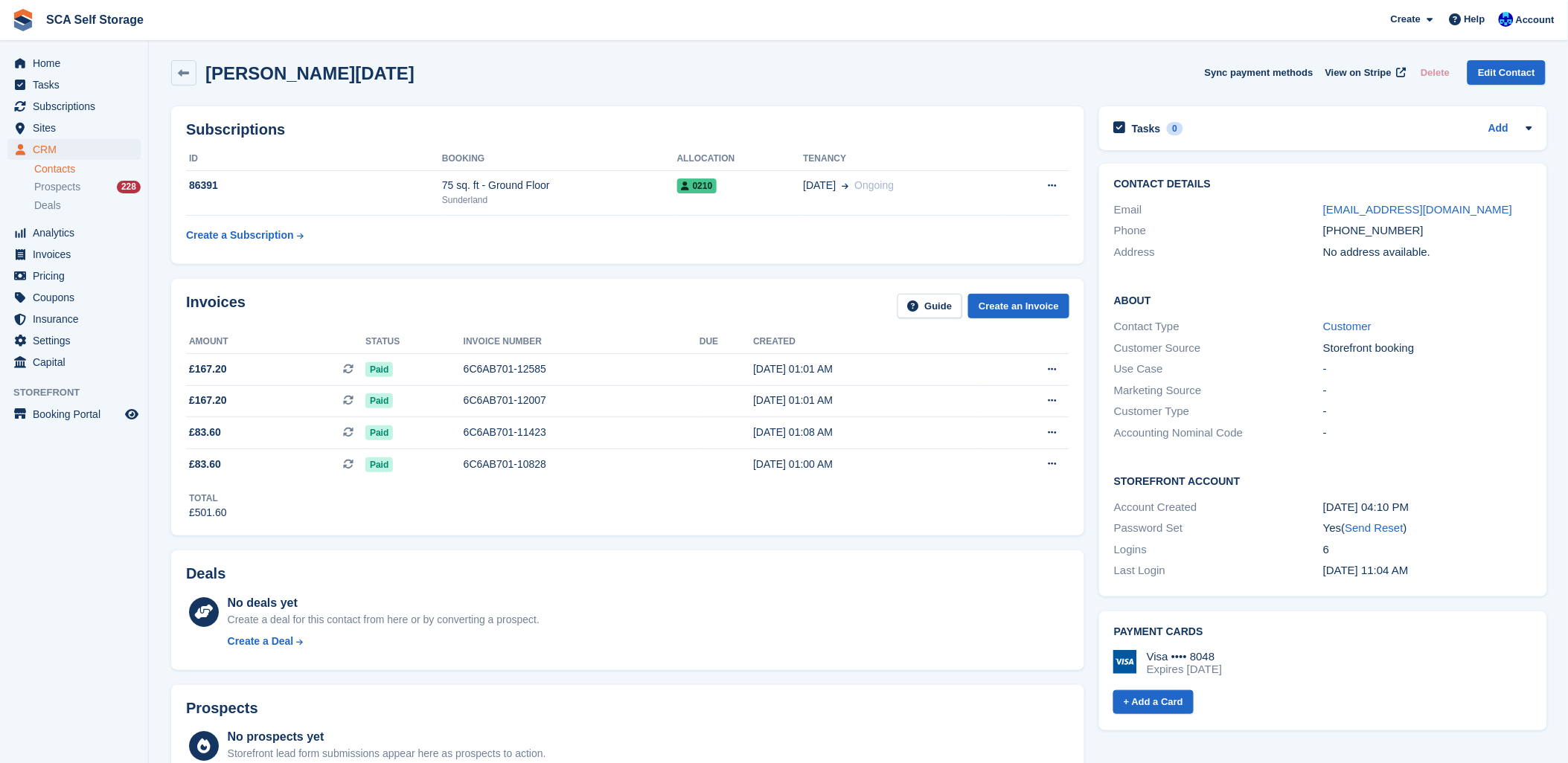
scroll to position [0, 0]
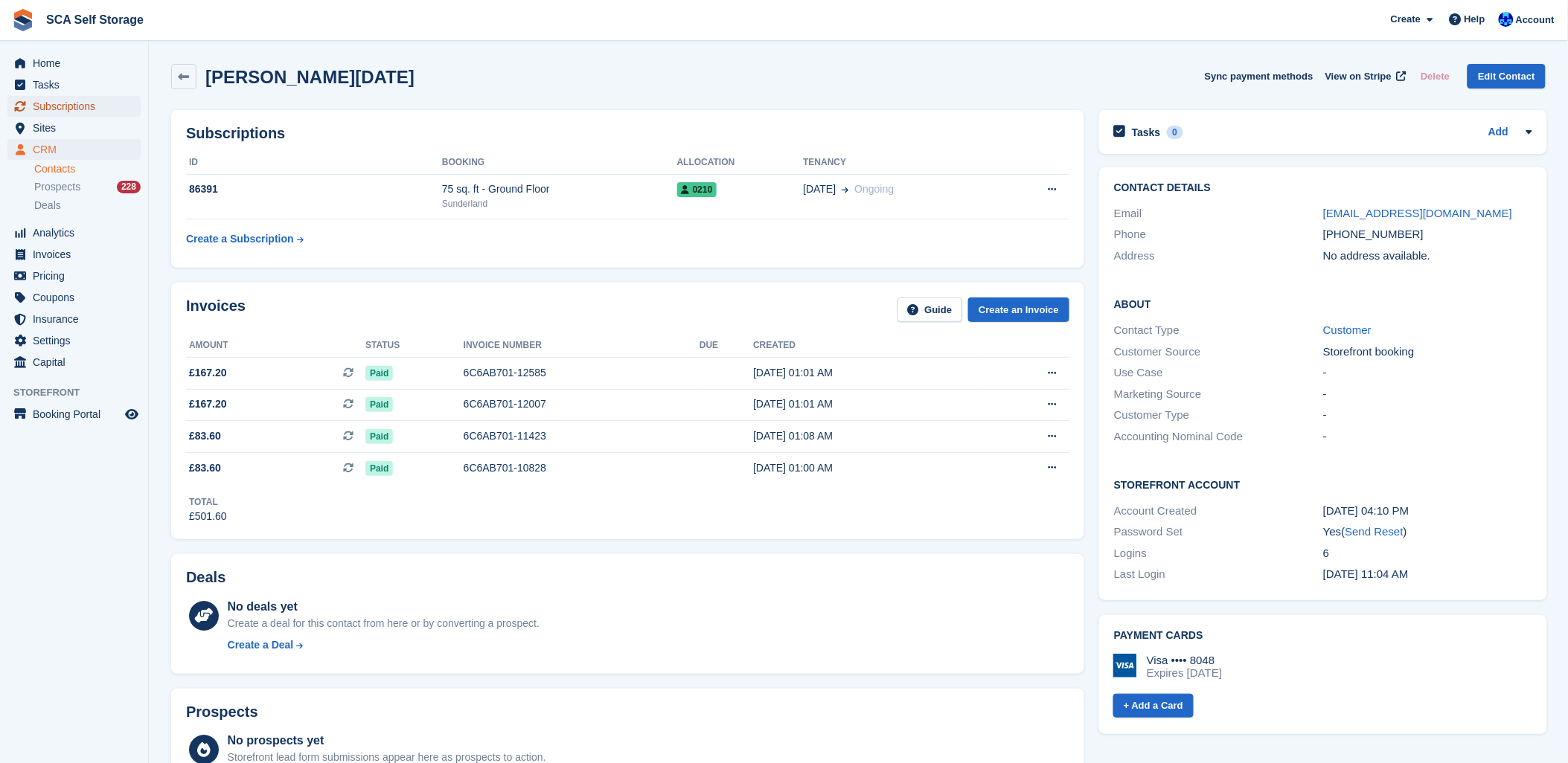
click at [100, 102] on span "Subscriptions" at bounding box center [77, 106] width 89 height 21
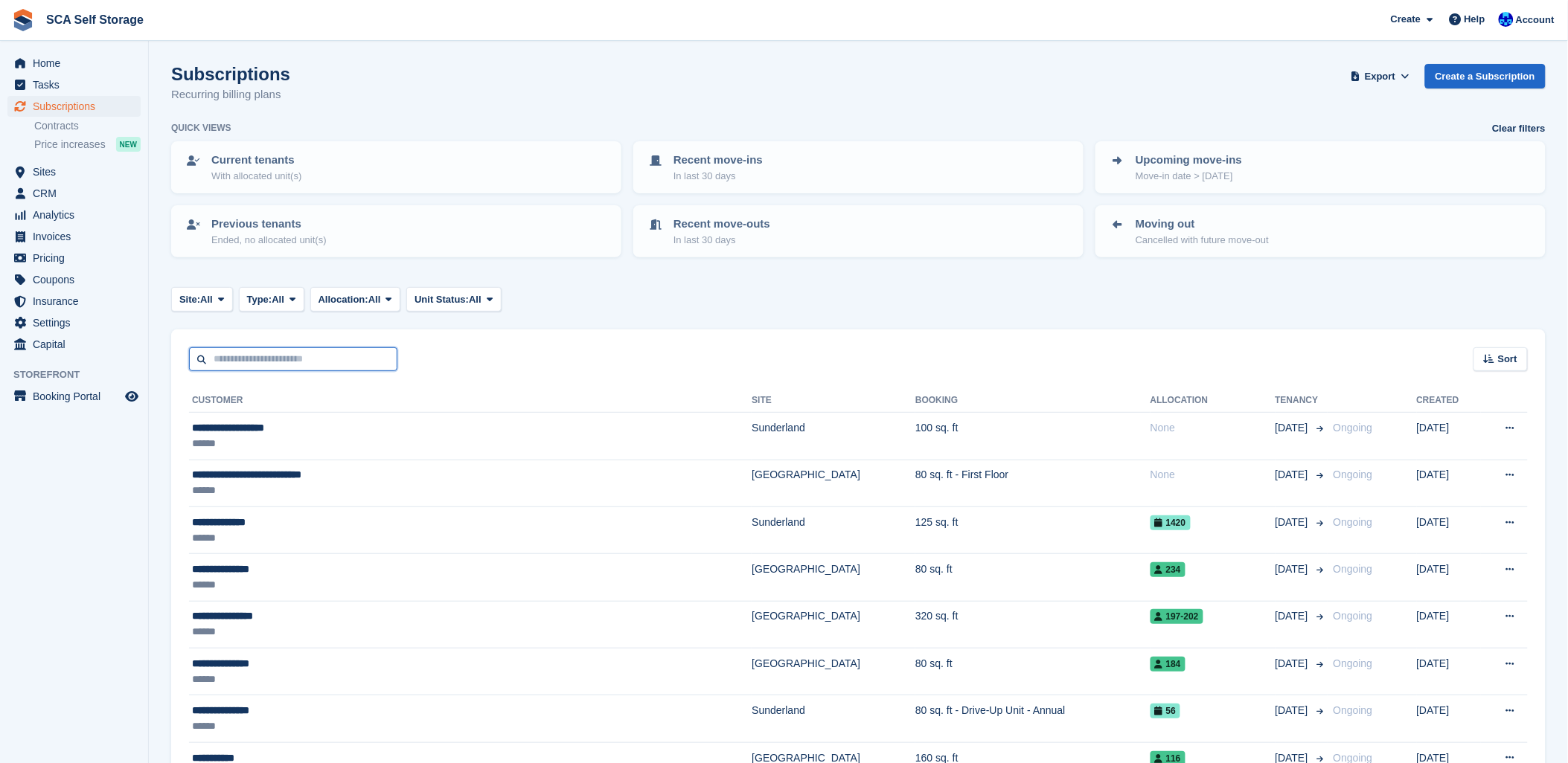
click at [289, 355] on input "text" at bounding box center [293, 360] width 208 height 25
type input "*****"
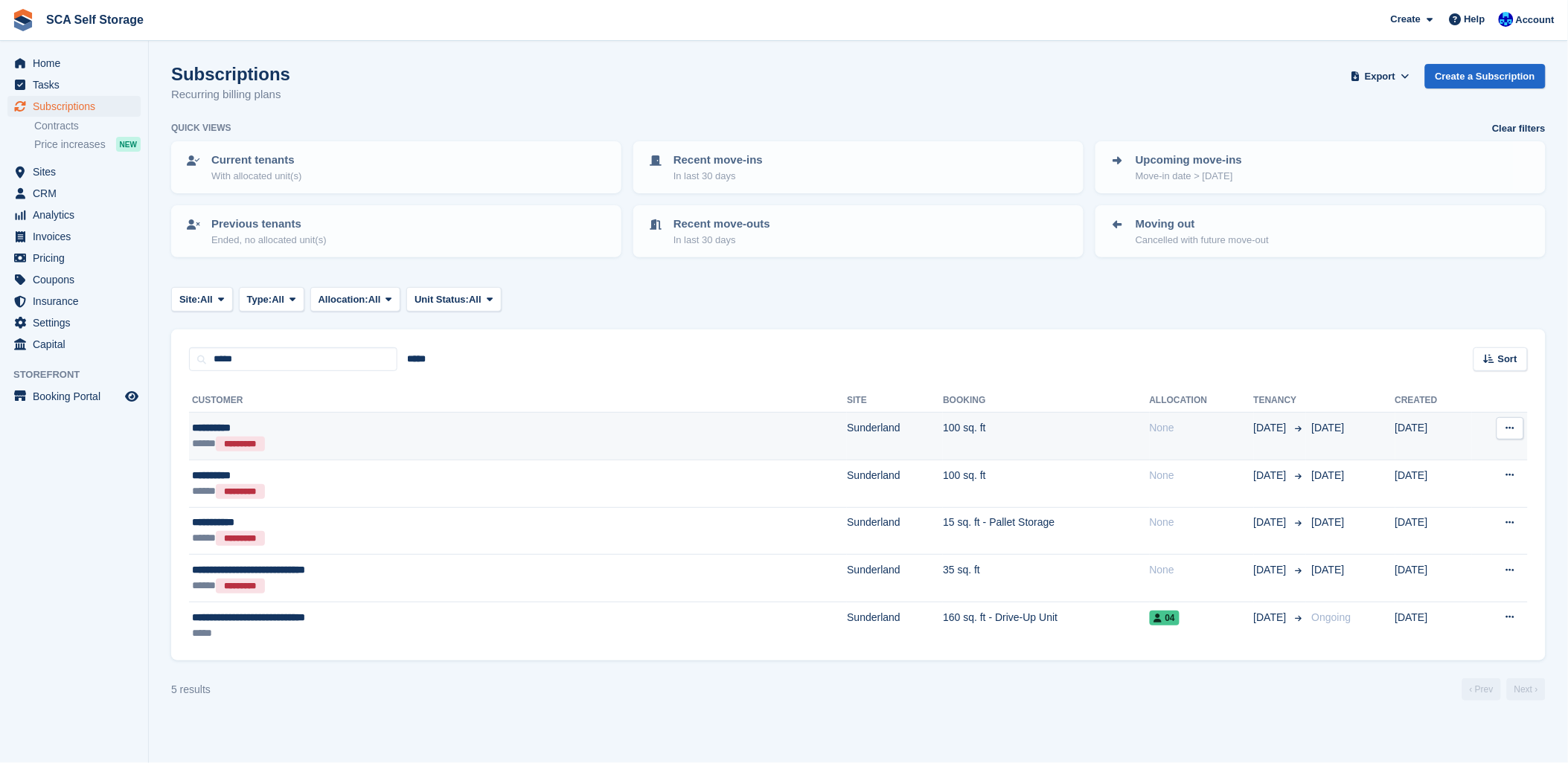
click at [370, 432] on div "**********" at bounding box center [373, 428] width 362 height 15
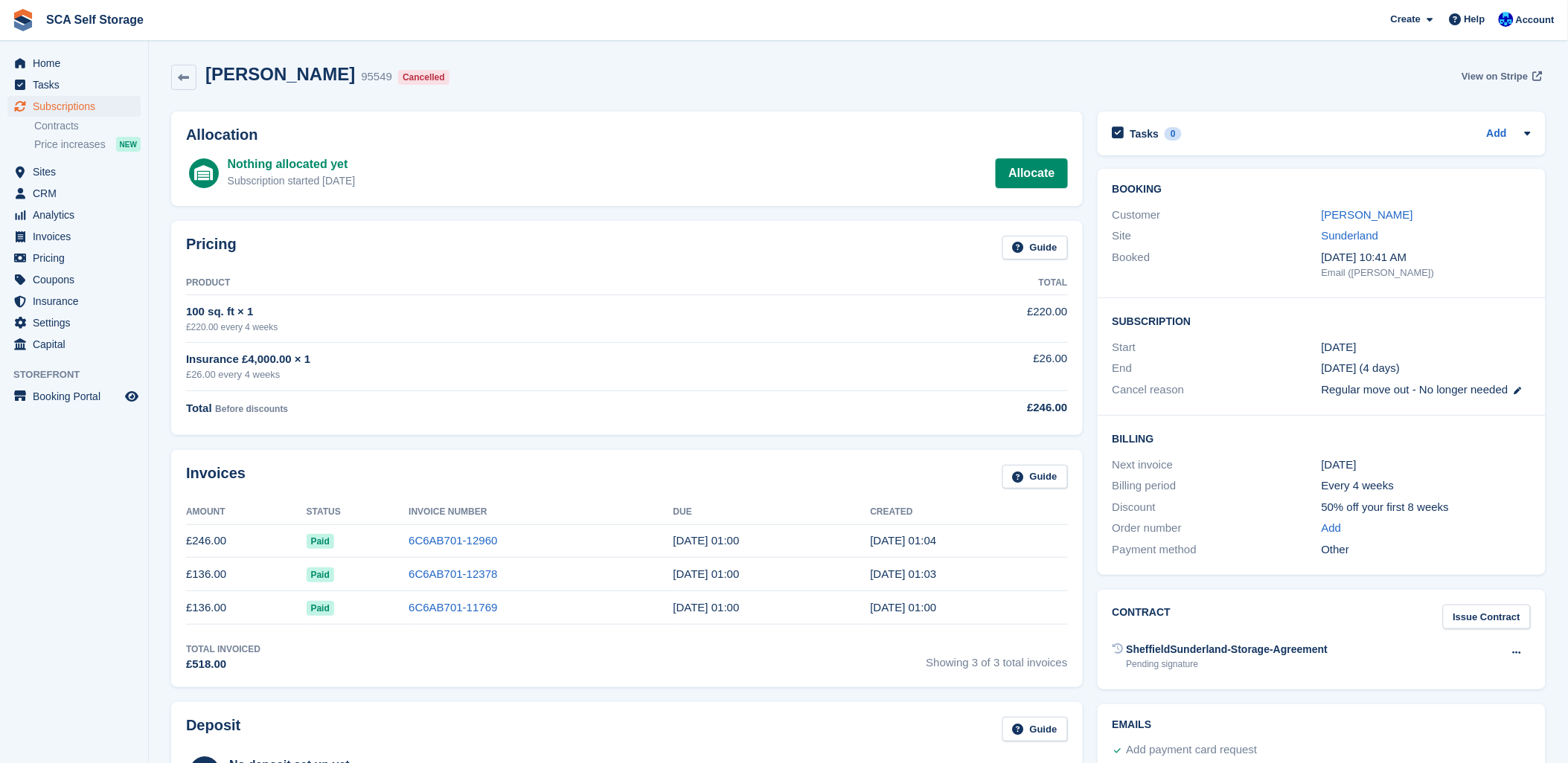
click at [1501, 77] on span "View on Stripe" at bounding box center [1493, 76] width 66 height 15
click at [434, 540] on link "6C6AB701-12960" at bounding box center [452, 539] width 88 height 13
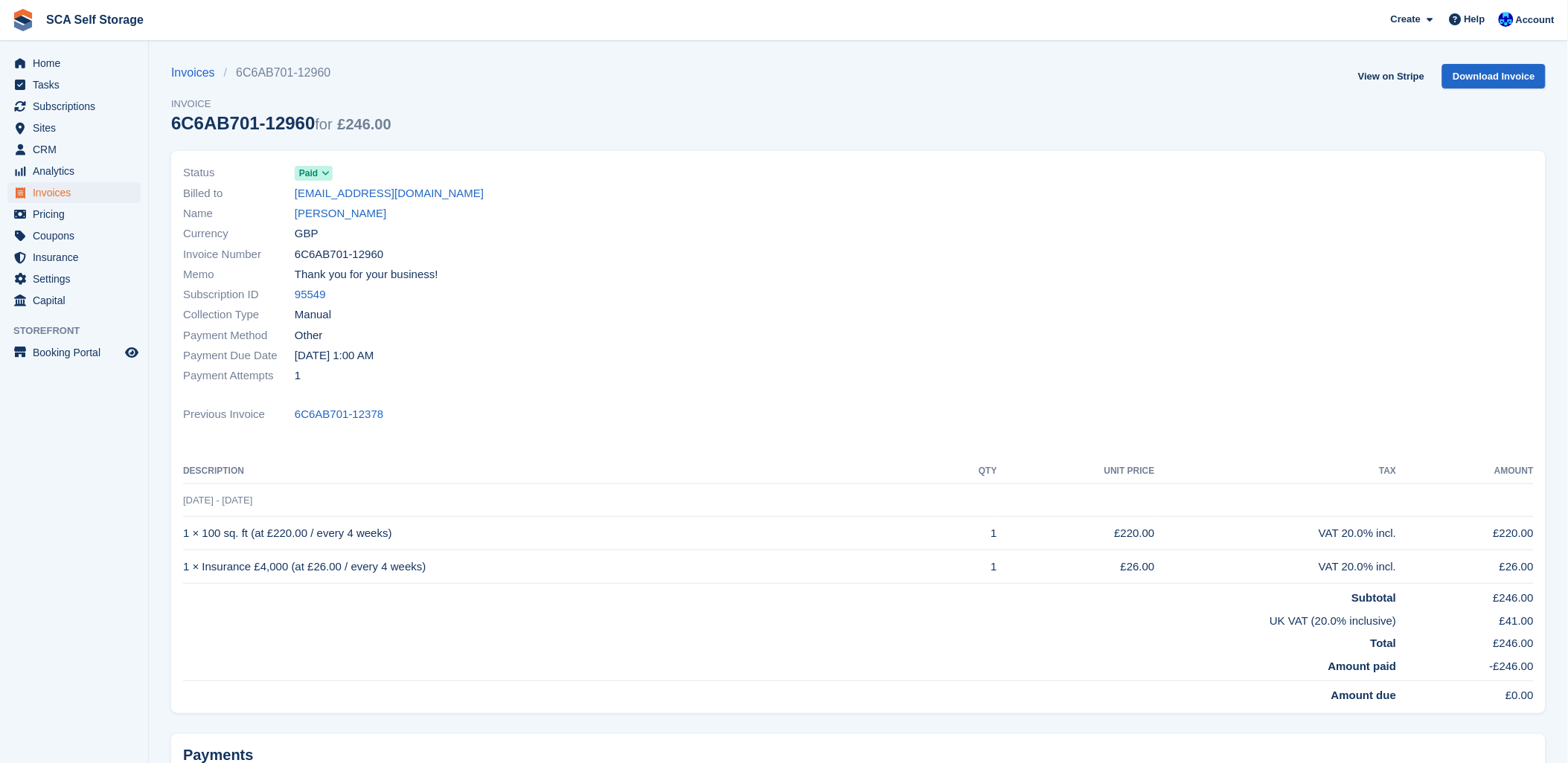
drag, startPoint x: 760, startPoint y: 292, endPoint x: 884, endPoint y: 293, distance: 124.0
click at [761, 295] on div "Subscription ID 95549" at bounding box center [517, 295] width 667 height 20
click at [1400, 70] on link "View on Stripe" at bounding box center [1391, 76] width 78 height 25
click at [71, 106] on span "Subscriptions" at bounding box center [77, 106] width 89 height 21
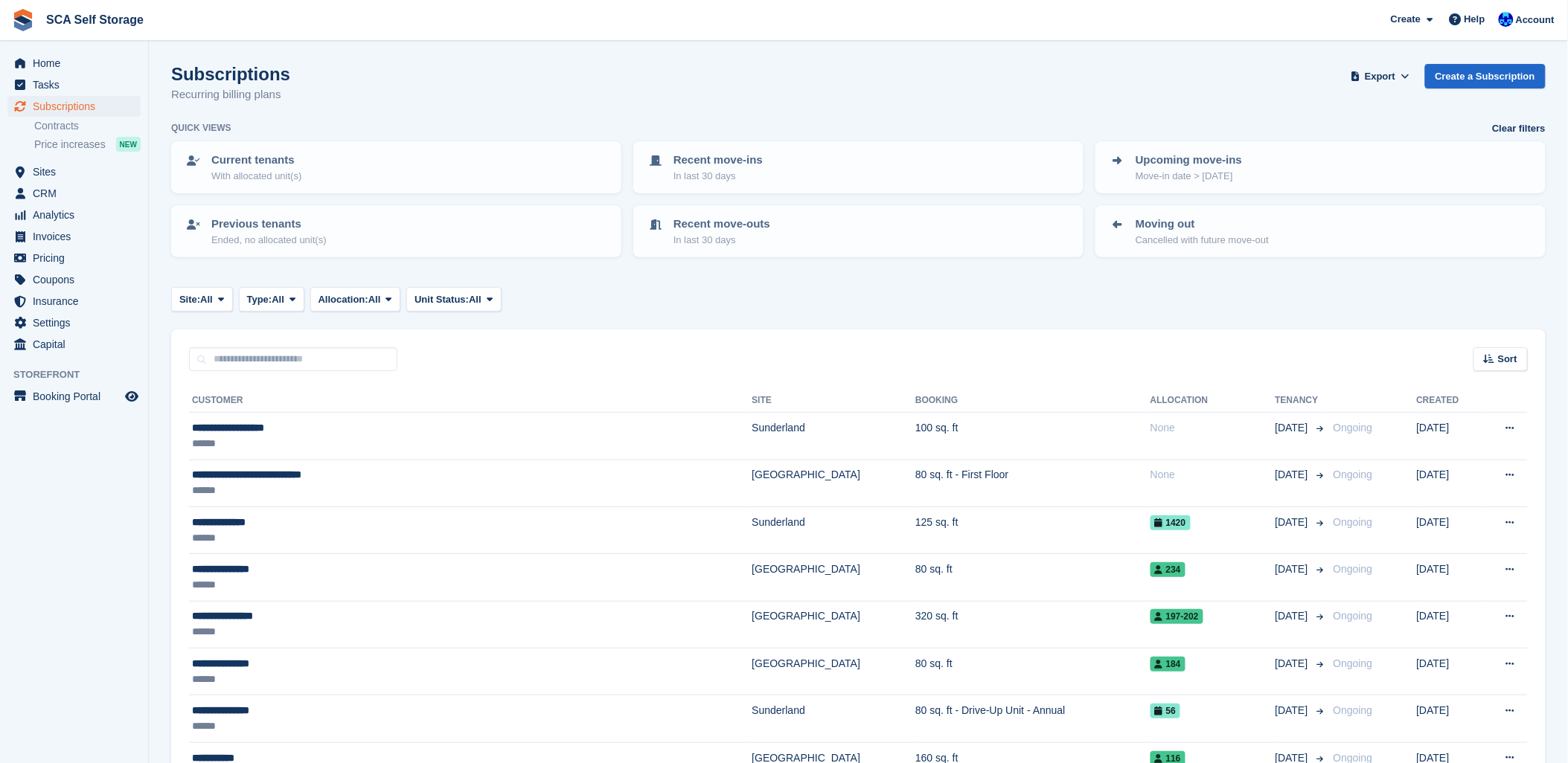
drag, startPoint x: 482, startPoint y: 87, endPoint x: 183, endPoint y: 87, distance: 299.0
click at [472, 87] on div "Subscriptions Recurring billing plans Export Export Subscriptions Export a CSV …" at bounding box center [859, 92] width 1374 height 57
click at [39, 93] on span "Tasks" at bounding box center [77, 85] width 89 height 21
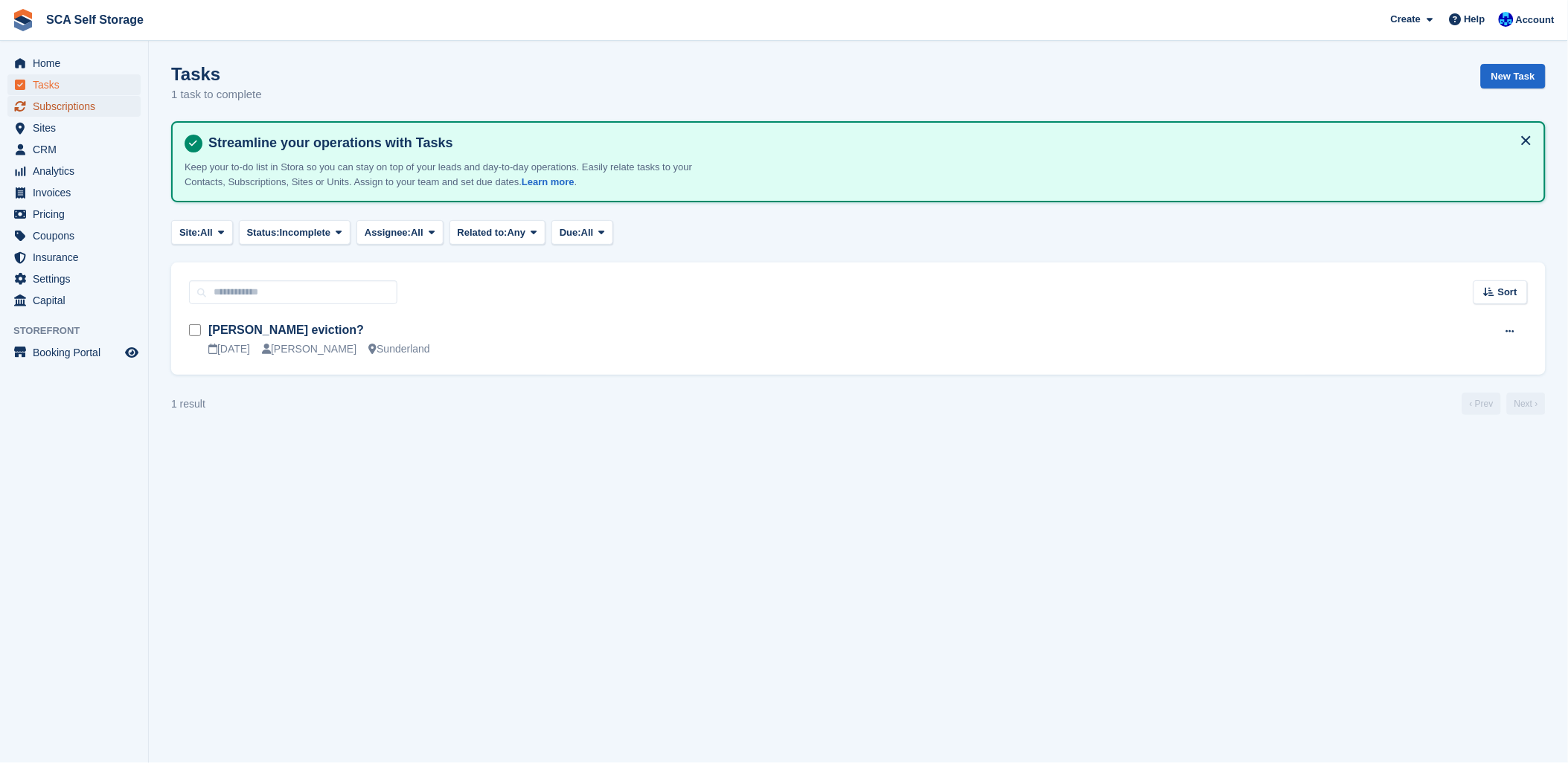
click at [42, 107] on span "Subscriptions" at bounding box center [77, 106] width 89 height 21
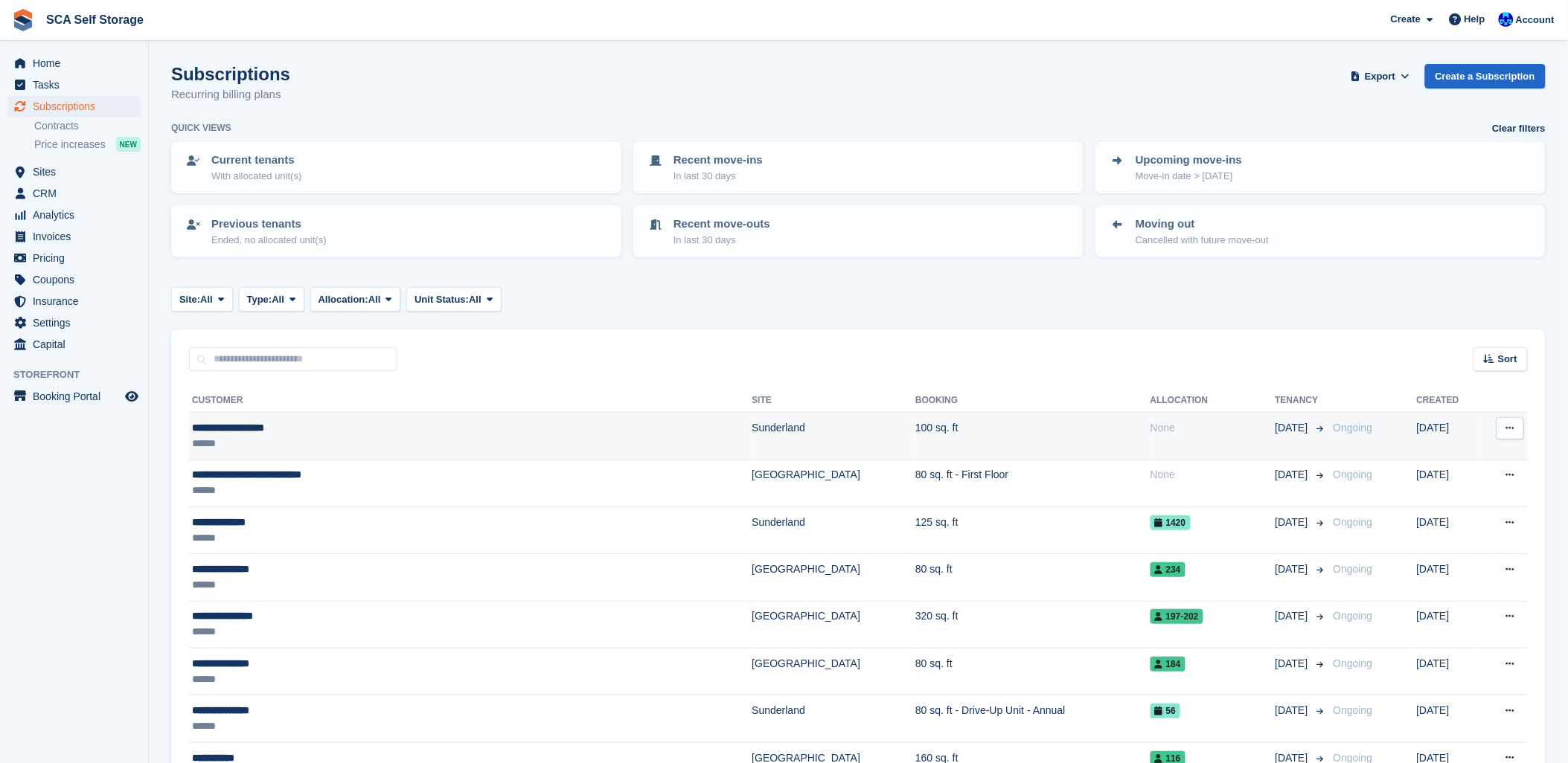
click at [293, 424] on div "**********" at bounding box center [377, 428] width 370 height 15
